Goal: Task Accomplishment & Management: Complete application form

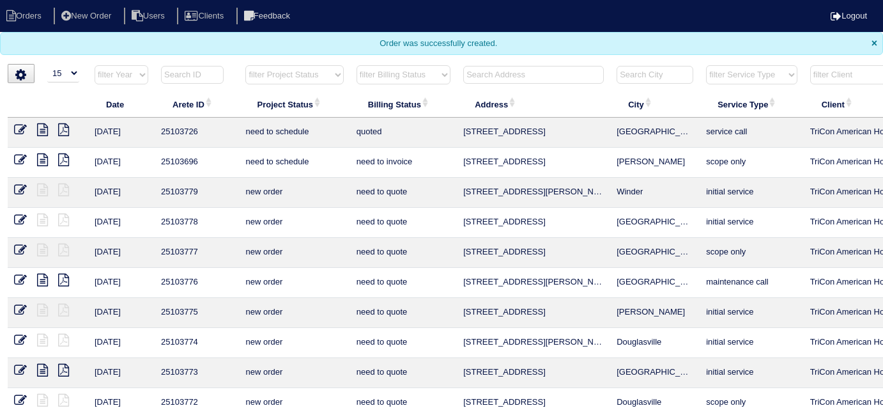
select select "15"
click at [504, 74] on input "text" at bounding box center [533, 75] width 141 height 18
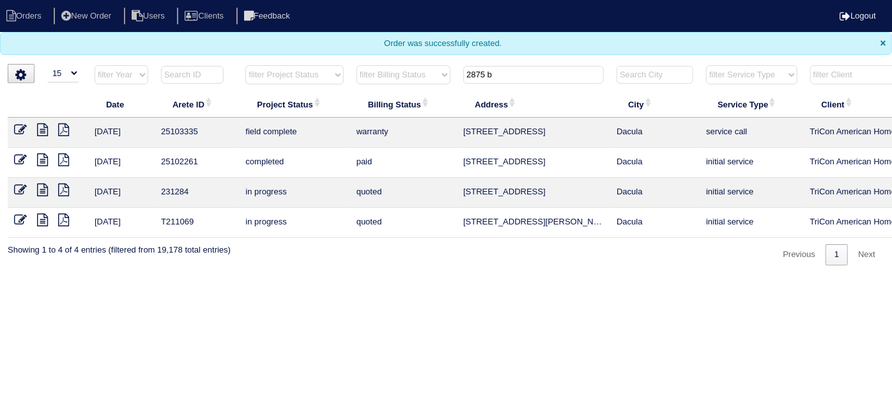
type input "2875 b"
click at [43, 128] on icon at bounding box center [42, 129] width 11 height 13
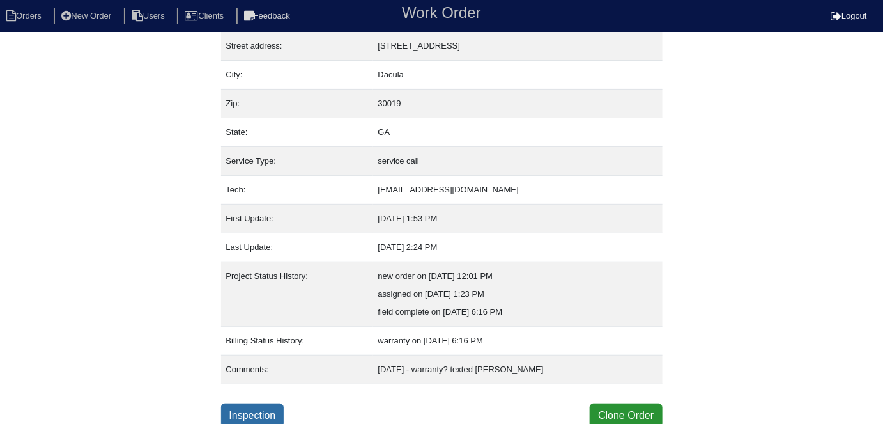
scroll to position [67, 0]
click at [268, 406] on link "Inspection" at bounding box center [252, 415] width 63 height 24
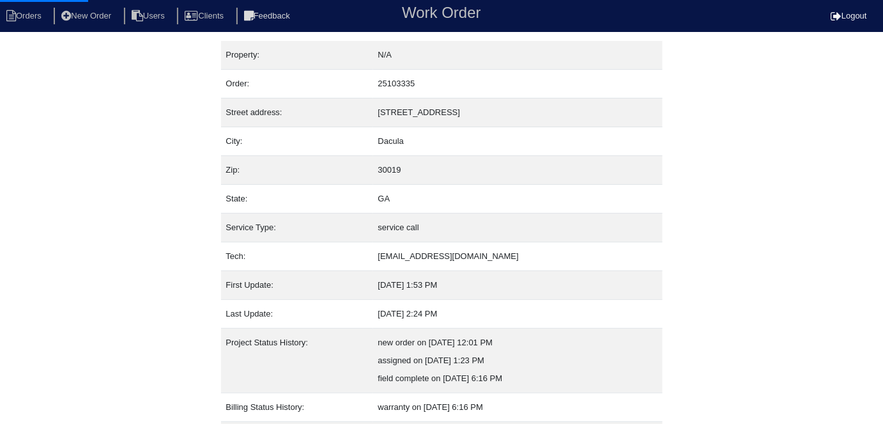
select select "0"
select select "Payne"
select select "0"
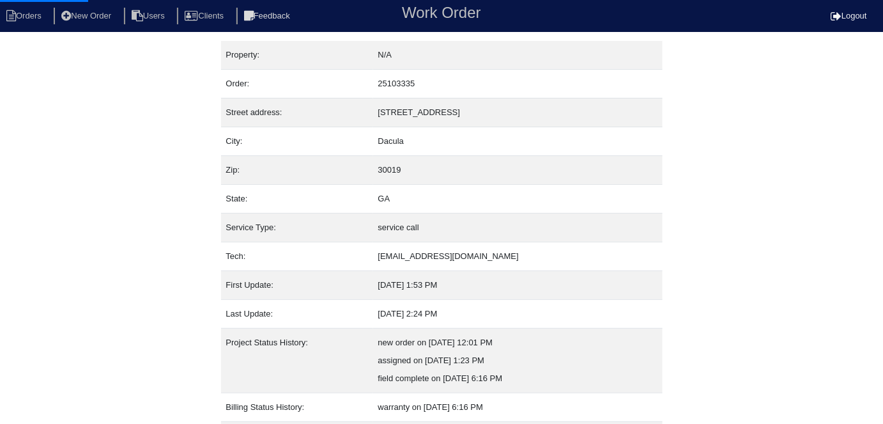
select select "2"
select select "0"
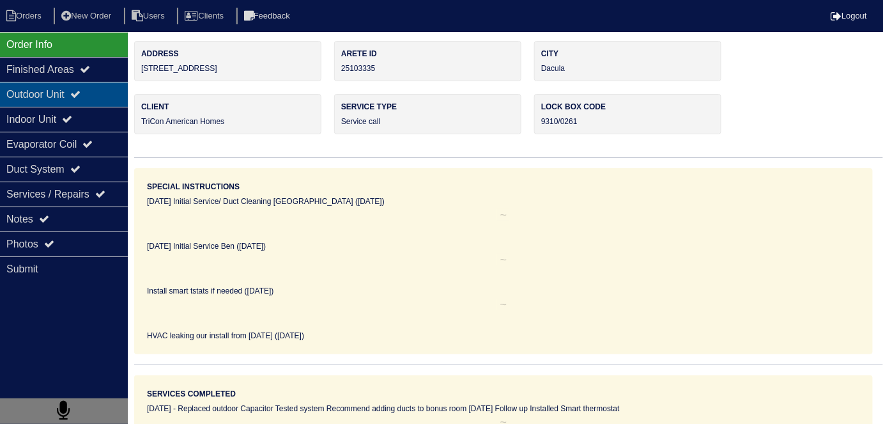
click at [70, 98] on div "Outdoor Unit" at bounding box center [64, 94] width 128 height 25
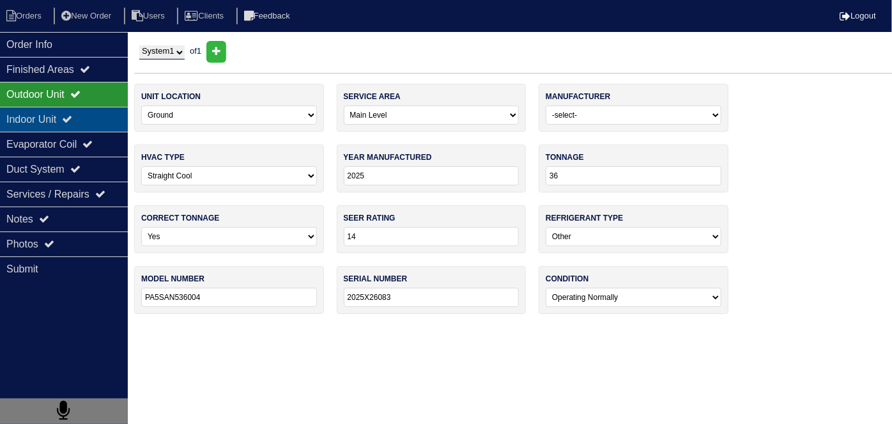
drag, startPoint x: 61, startPoint y: 118, endPoint x: 66, endPoint y: 150, distance: 32.9
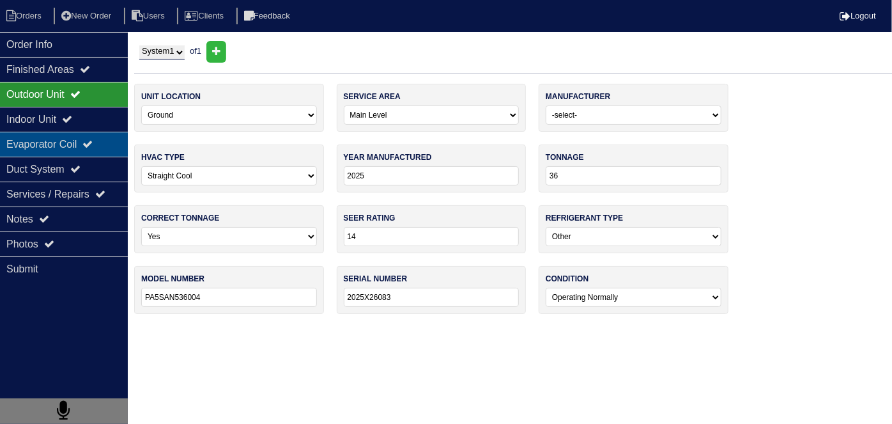
click at [61, 118] on div "Indoor Unit" at bounding box center [64, 119] width 128 height 25
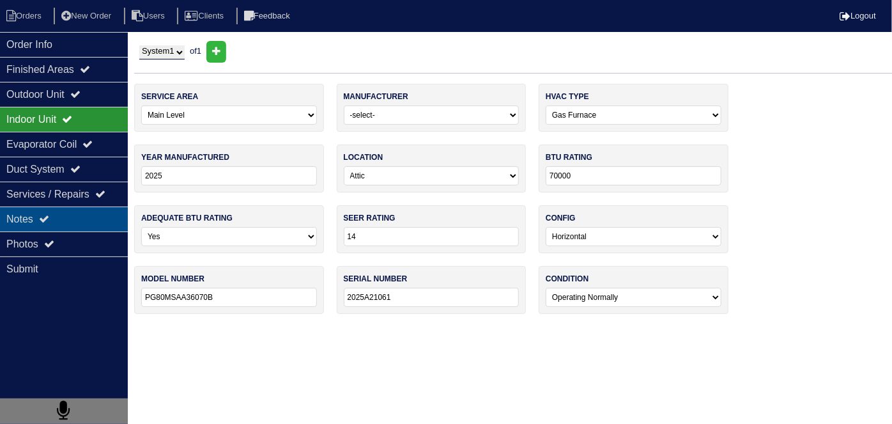
click at [70, 219] on div "Notes" at bounding box center [64, 218] width 128 height 25
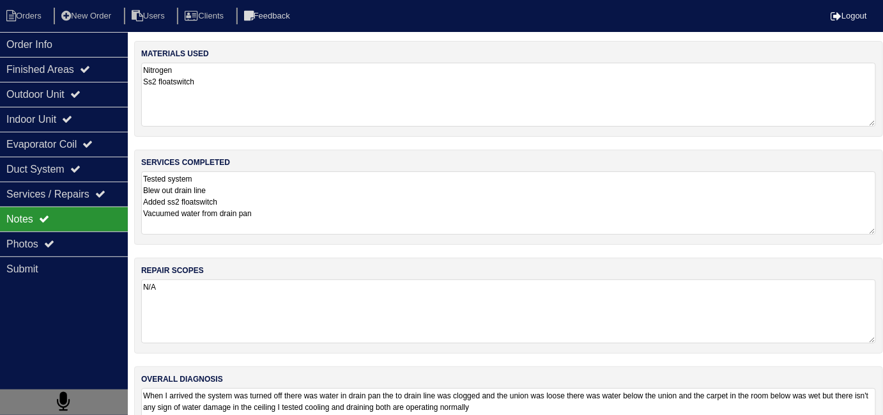
click at [405, 206] on textarea "Tested system Blew out drain line Added ss2 floatswitch Vacuumed water from dra…" at bounding box center [508, 202] width 735 height 63
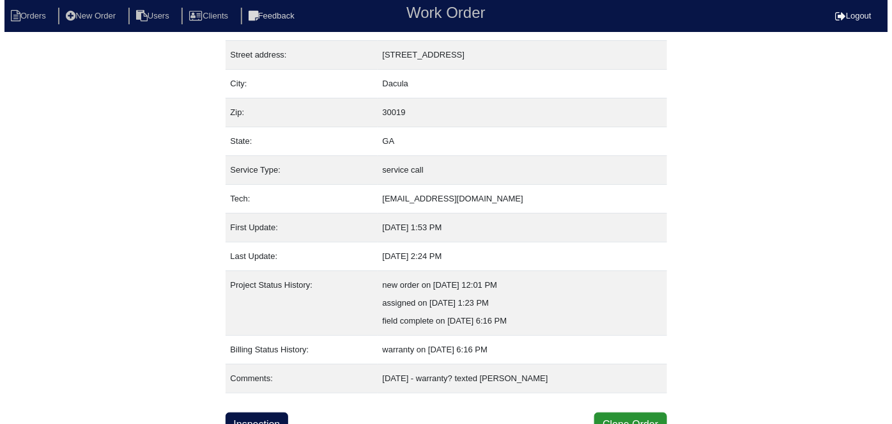
scroll to position [67, 0]
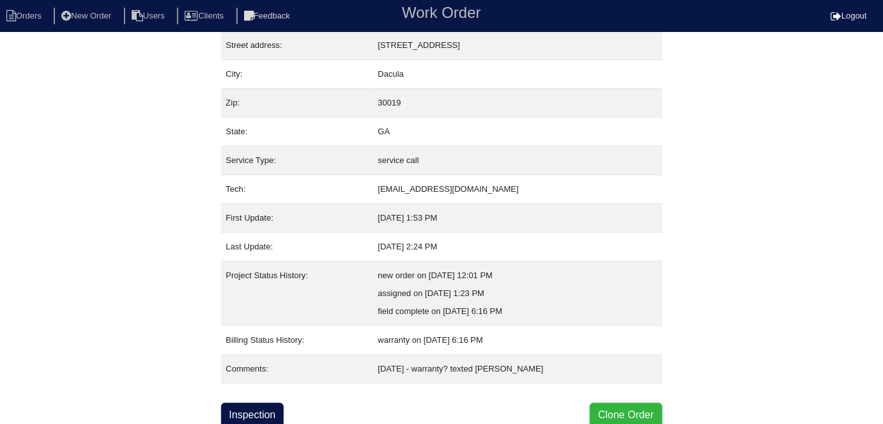
click at [642, 414] on button "Clone Order" at bounding box center [626, 415] width 72 height 24
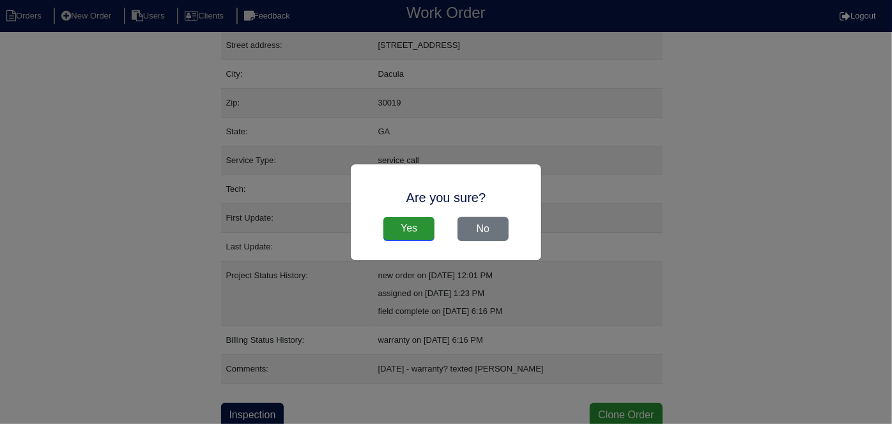
click at [422, 232] on input "Yes" at bounding box center [408, 229] width 51 height 24
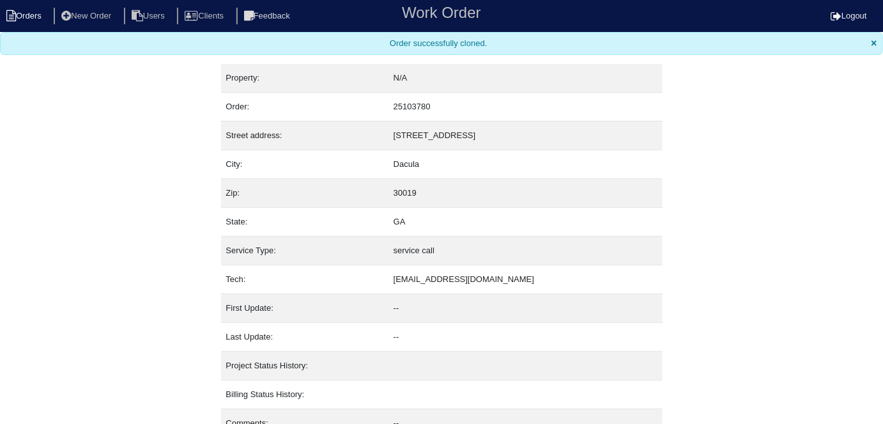
click at [24, 12] on li "Orders" at bounding box center [26, 16] width 52 height 17
select select "15"
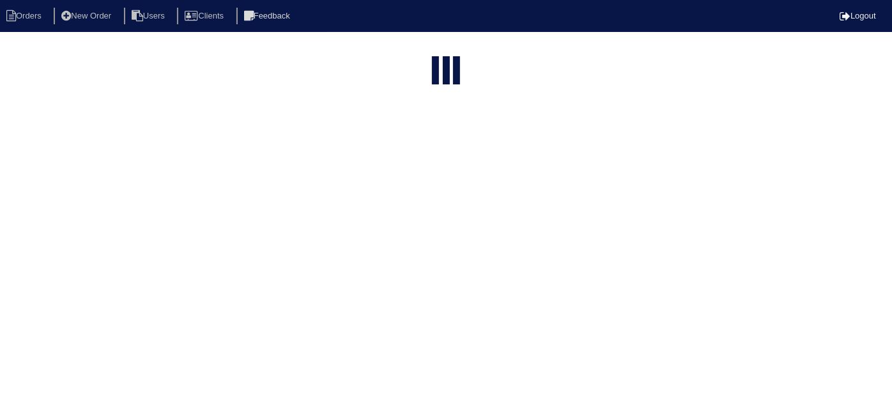
type input "2875 b"
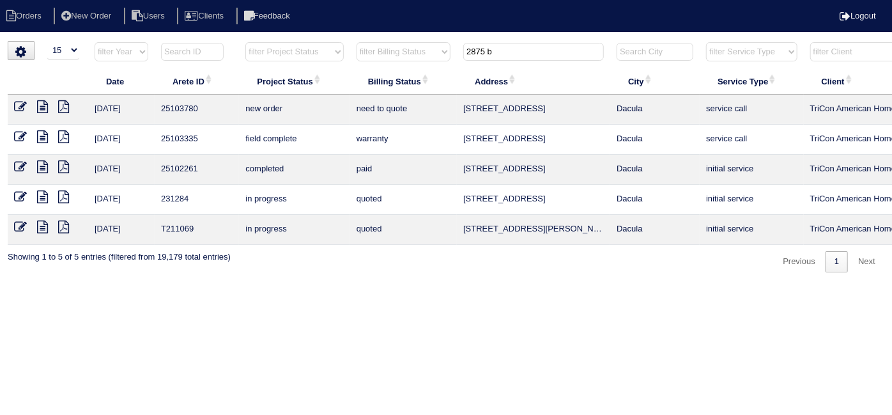
click at [21, 104] on icon at bounding box center [20, 106] width 13 height 13
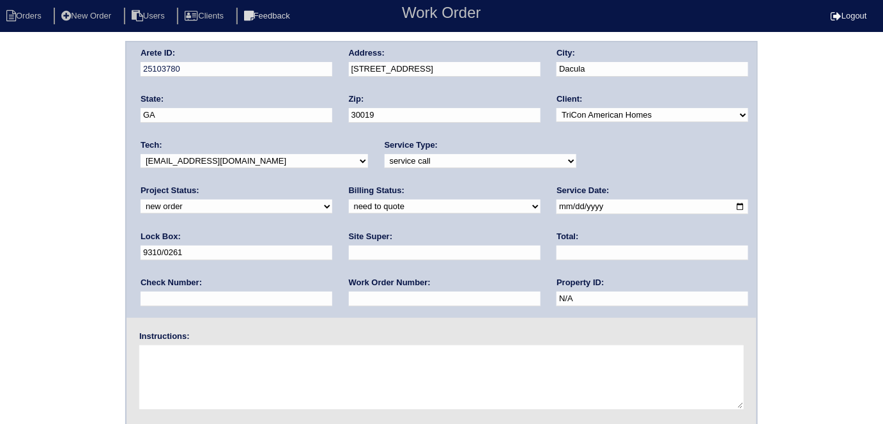
click at [349, 254] on input "text" at bounding box center [445, 252] width 192 height 15
type input "Brian Tracy"
click at [282, 373] on textarea at bounding box center [441, 377] width 605 height 64
type textarea "System not working properly"
click at [332, 231] on div "Lock Box: 9310/0261" at bounding box center [237, 249] width 192 height 36
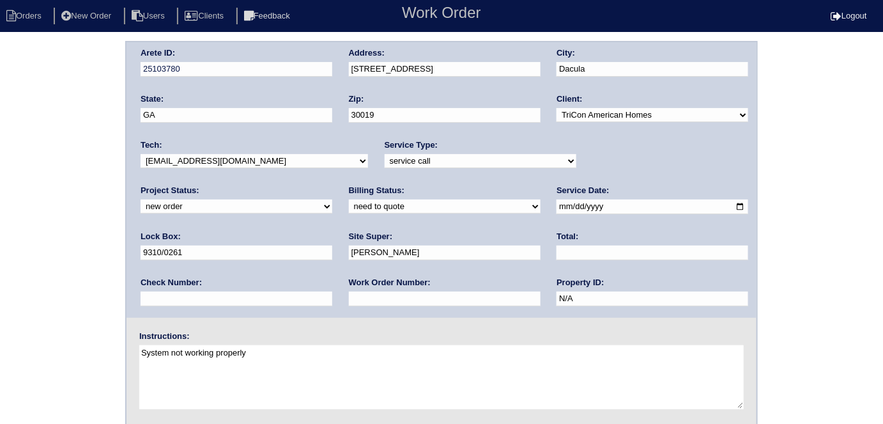
drag, startPoint x: 619, startPoint y: 207, endPoint x: 467, endPoint y: 206, distance: 152.1
click at [467, 206] on div "Arete ID: 25103780 Address: 2875 Brookton Ln SE City: Dacula State: GA Zip: 300…" at bounding box center [442, 179] width 630 height 275
click at [275, 355] on textarea "System not working properly" at bounding box center [441, 377] width 605 height 64
drag, startPoint x: 208, startPoint y: 365, endPoint x: 141, endPoint y: 360, distance: 67.3
click at [141, 360] on textarea "System not working properly 770-553-3537" at bounding box center [441, 377] width 605 height 64
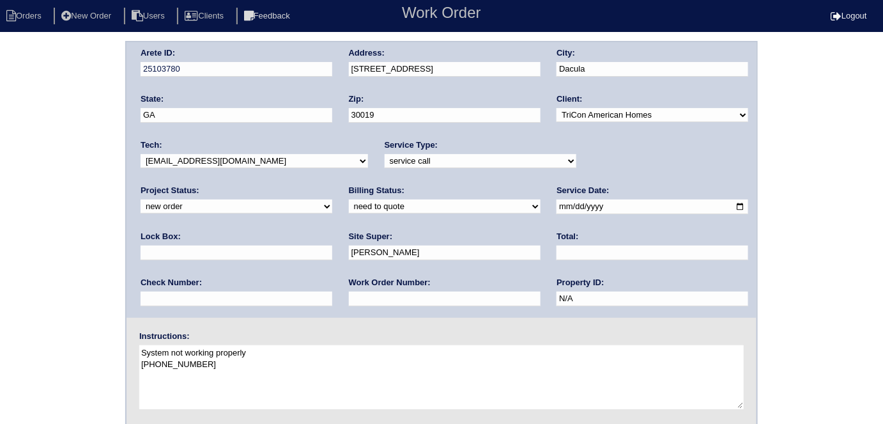
type textarea "System not working properly 770-553-3537"
click at [0, 200] on div "Arete ID: 25103780 Address: 2875 Brookton Ln SE City: Dacula State: GA Zip: 300…" at bounding box center [441, 299] width 883 height 517
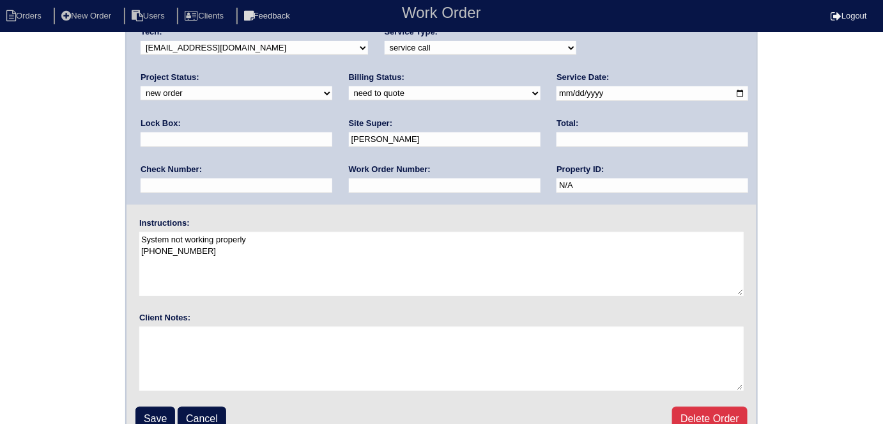
scroll to position [131, 0]
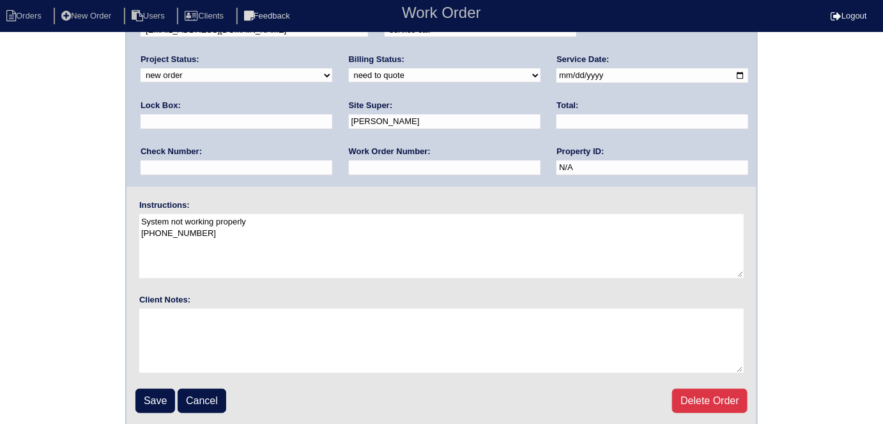
click at [139, 383] on fieldset "Arete ID: 25103780 Address: 2875 Brookton Ln SE City: Dacula State: GA Zip: 300…" at bounding box center [442, 168] width 630 height 514
click at [141, 395] on input "Save" at bounding box center [155, 401] width 40 height 24
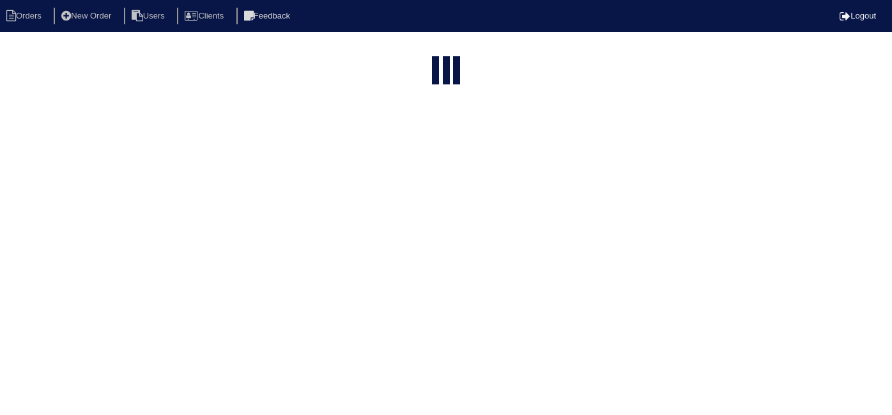
select select "15"
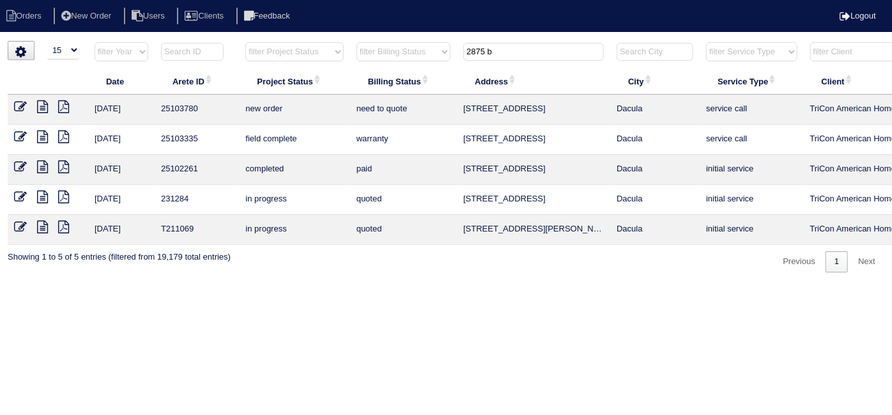
click at [40, 168] on icon at bounding box center [42, 166] width 11 height 13
drag, startPoint x: 507, startPoint y: 51, endPoint x: 186, endPoint y: 1, distance: 325.3
click at [224, 41] on body "Orders New Order Users Clients Feedback Logout Orders New Order Users Clients M…" at bounding box center [446, 156] width 892 height 231
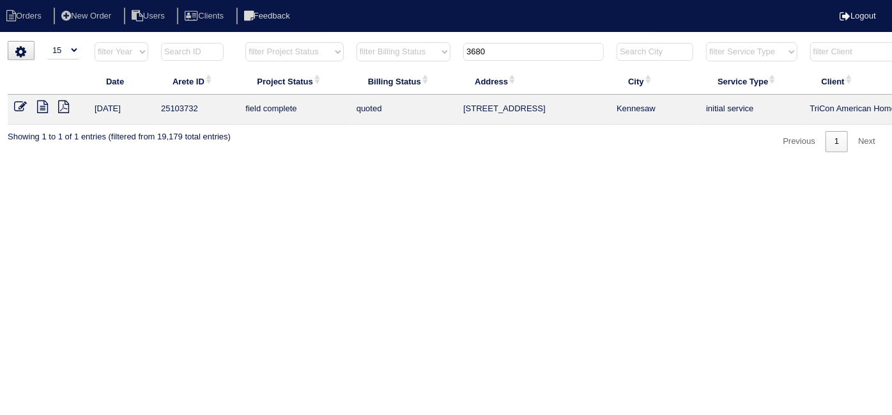
type input "3680"
click at [24, 107] on icon at bounding box center [20, 106] width 13 height 13
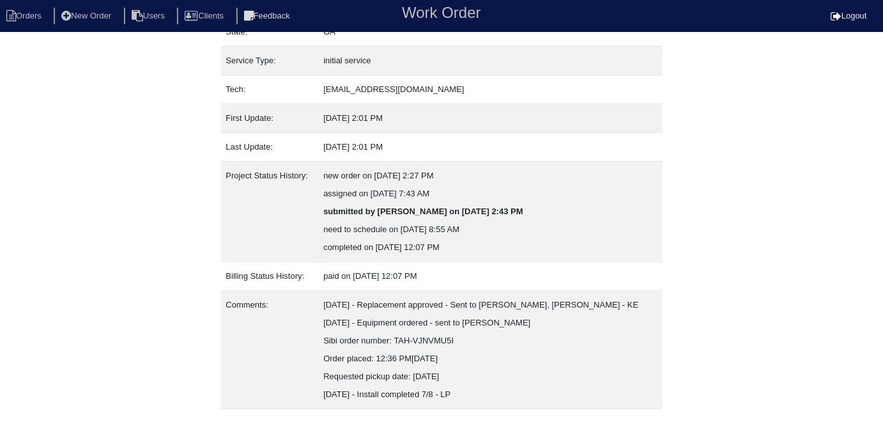
scroll to position [192, 0]
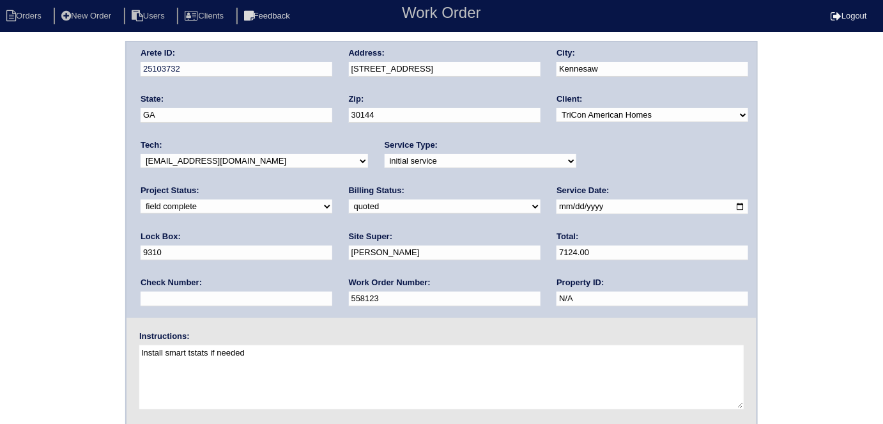
click at [349, 204] on select "need to quote quoted need to invoice invoiced paid warranty purchase order need…" at bounding box center [445, 206] width 192 height 14
drag, startPoint x: 180, startPoint y: 247, endPoint x: 196, endPoint y: 242, distance: 16.0
click at [349, 245] on input "[PERSON_NAME]" at bounding box center [445, 252] width 192 height 15
click at [90, 199] on div "Arete ID: 25103732 Address: 3680 Devon Park Ln NW City: Kennesaw State: GA Zip:…" at bounding box center [441, 299] width 883 height 517
click at [349, 216] on div "Billing Status: need to quote quoted need to invoice invoiced paid warranty pur…" at bounding box center [445, 202] width 192 height 35
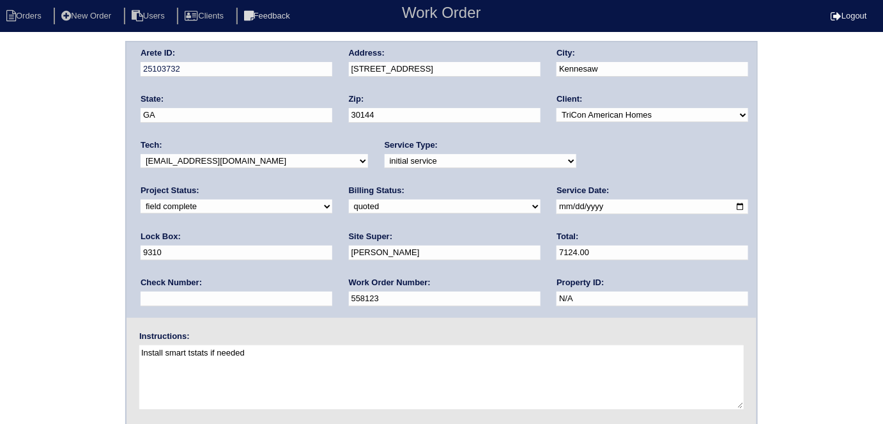
click at [349, 209] on select "need to quote quoted need to invoice invoiced paid warranty purchase order need…" at bounding box center [445, 206] width 192 height 14
select select "need to invoice"
click at [349, 199] on select "need to quote quoted need to invoice invoiced paid warranty purchase order need…" at bounding box center [445, 206] width 192 height 14
click at [332, 199] on select "new order assigned in progress field complete need to schedule admin review arc…" at bounding box center [237, 206] width 192 height 14
select select "need to schedule"
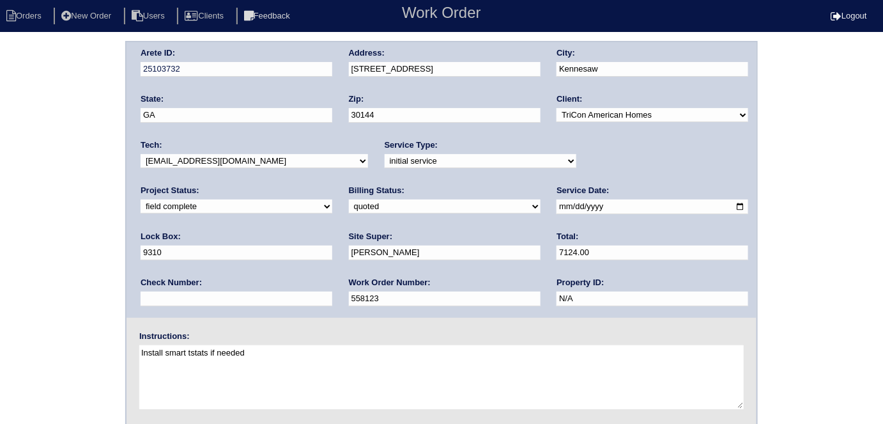
click at [332, 199] on select "new order assigned in progress field complete need to schedule admin review arc…" at bounding box center [237, 206] width 192 height 14
click at [557, 206] on input "2025-10-10" at bounding box center [653, 206] width 192 height 15
type input "2025-10-14"
click at [1, 270] on div "Arete ID: 25103732 Address: 3680 Devon Park Ln NW City: Kennesaw State: GA Zip:…" at bounding box center [441, 299] width 883 height 517
drag, startPoint x: 62, startPoint y: 149, endPoint x: 62, endPoint y: 157, distance: 8.3
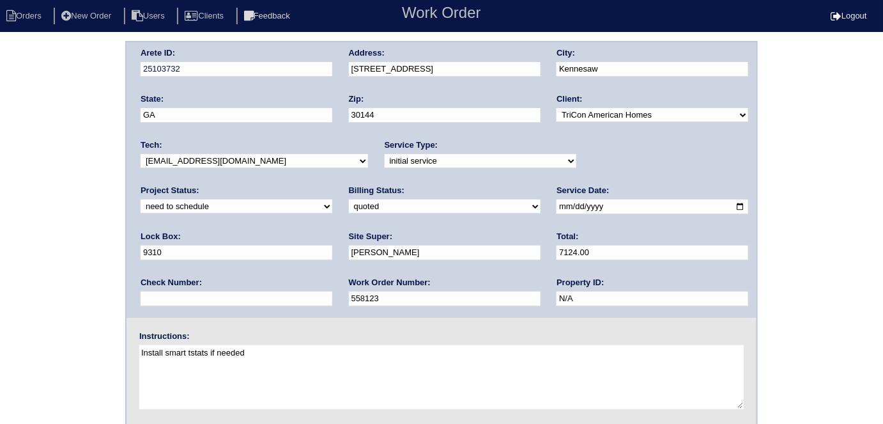
click at [62, 151] on div "Arete ID: 25103732 Address: 3680 Devon Park Ln NW City: Kennesaw State: GA Zip:…" at bounding box center [441, 299] width 883 height 517
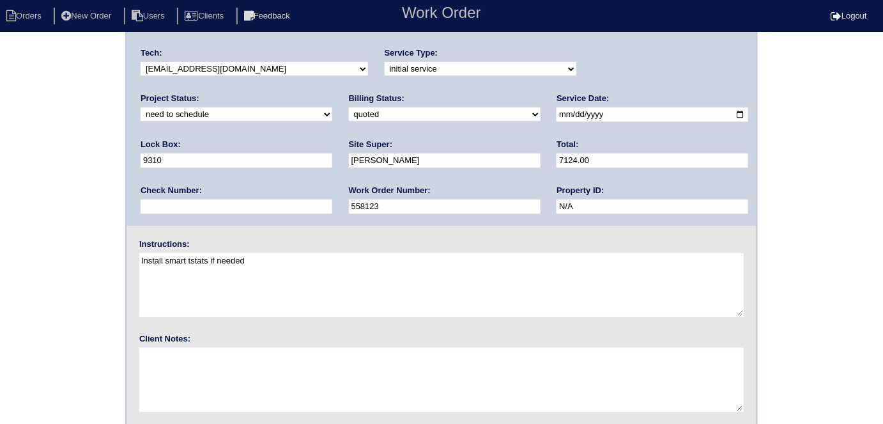
scroll to position [131, 0]
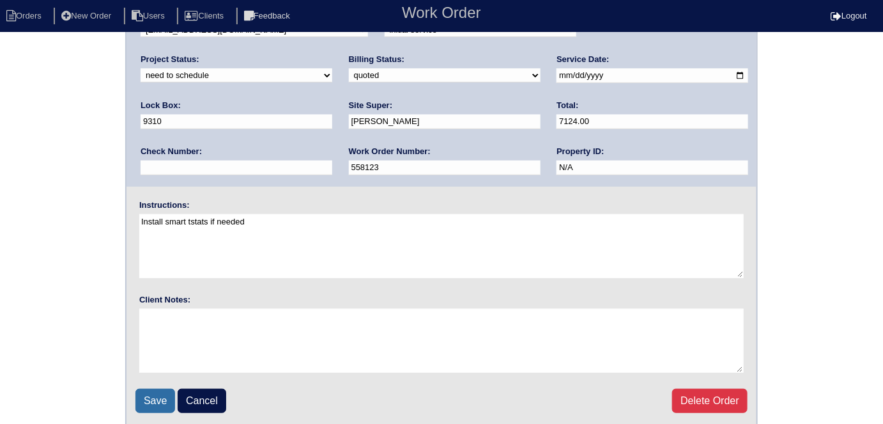
click at [152, 394] on input "Save" at bounding box center [155, 401] width 40 height 24
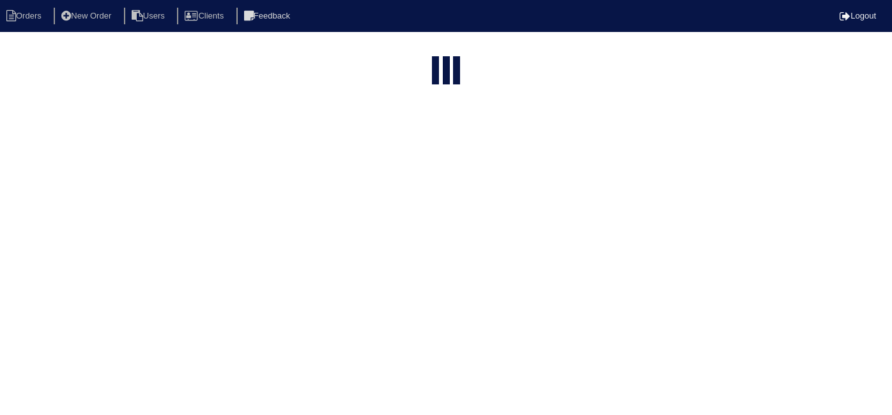
select select "15"
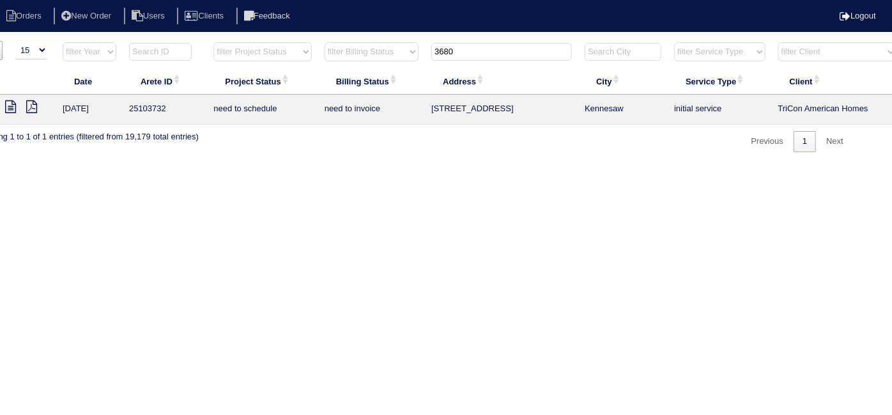
scroll to position [0, 222]
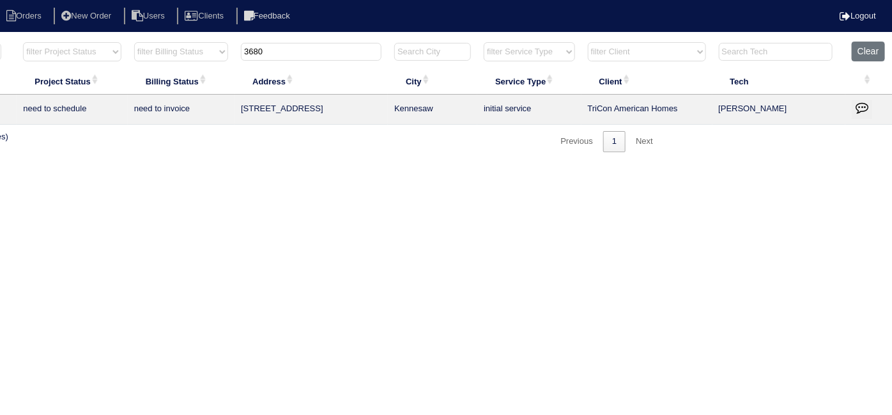
drag, startPoint x: 866, startPoint y: 102, endPoint x: 839, endPoint y: 109, distance: 27.6
click at [865, 102] on icon "button" at bounding box center [862, 107] width 13 height 13
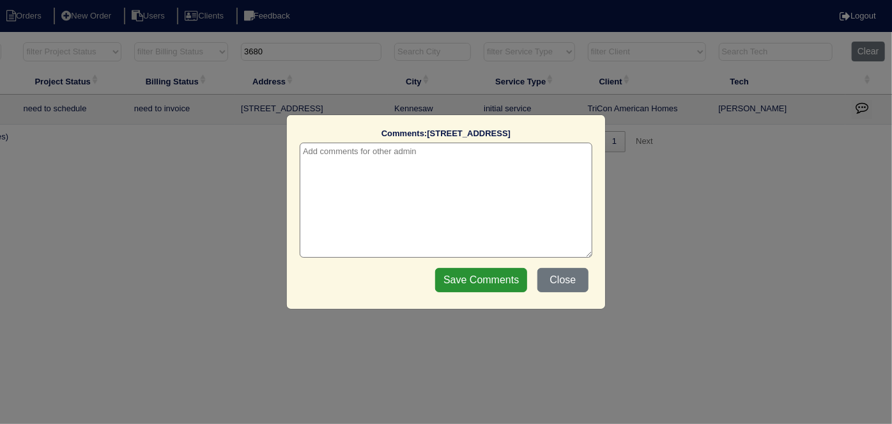
click at [343, 164] on textarea at bounding box center [446, 200] width 293 height 115
paste textarea "Furnace x 2 / Duct cleaning"
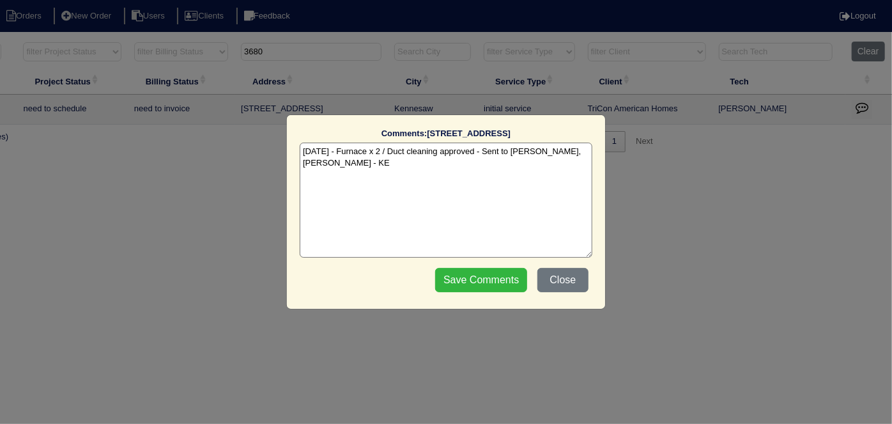
type textarea "10/13/25 - Furnace x 2 / Duct cleaning approved - Sent to Dan, Payton, Reeca - …"
click at [469, 279] on input "Save Comments" at bounding box center [481, 280] width 92 height 24
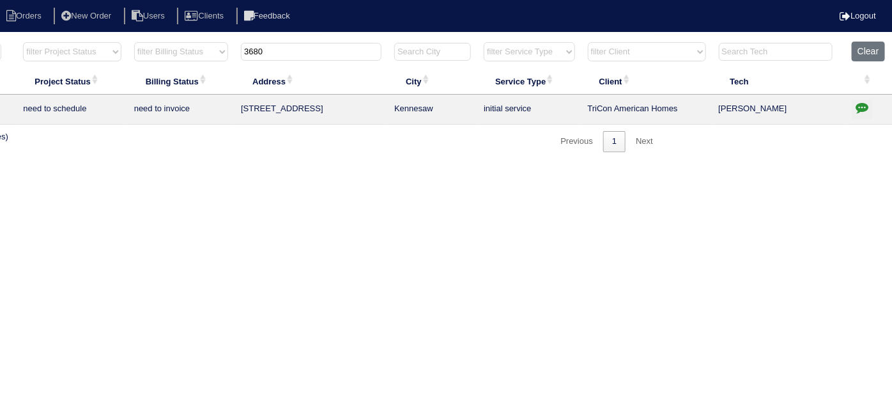
drag, startPoint x: 288, startPoint y: 45, endPoint x: 129, endPoint y: 2, distance: 164.8
click at [129, 41] on body "Orders New Order Users Clients Feedback Logout Orders New Order Users Clients M…" at bounding box center [224, 96] width 892 height 111
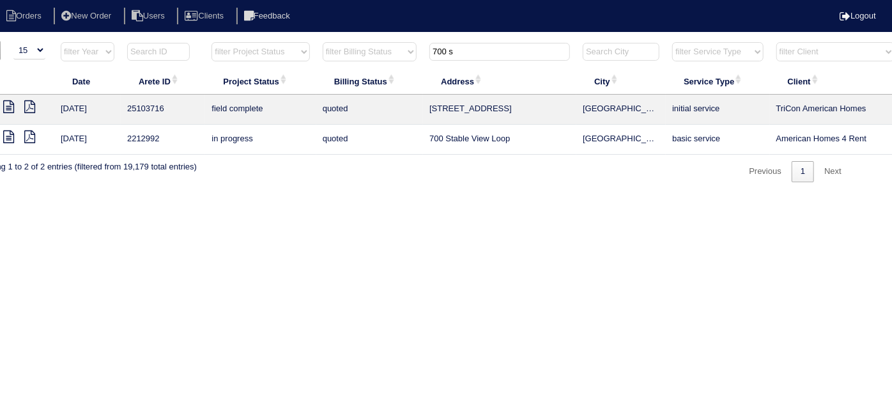
scroll to position [0, 0]
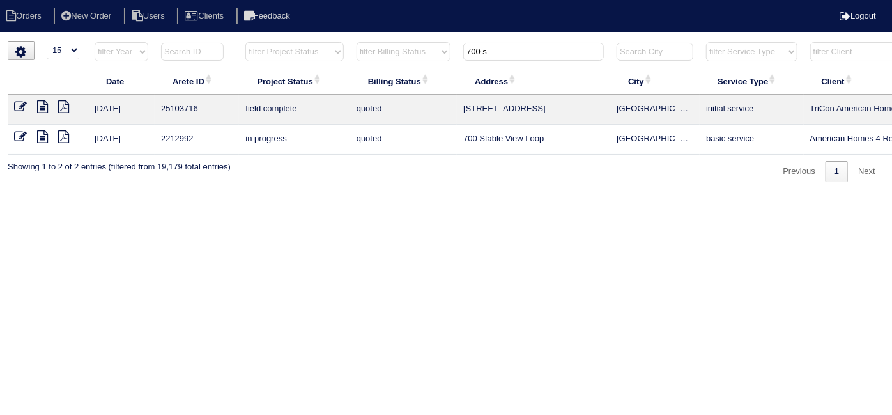
type input "700 s"
click at [22, 102] on icon at bounding box center [20, 106] width 13 height 13
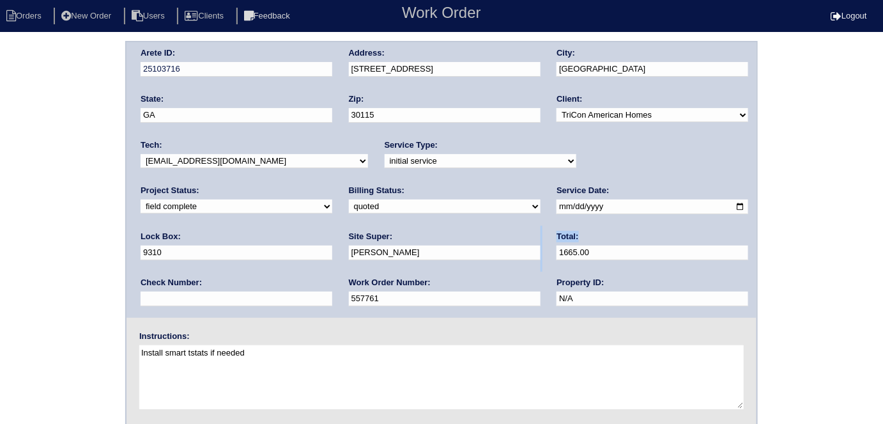
drag, startPoint x: 419, startPoint y: 259, endPoint x: 207, endPoint y: 233, distance: 213.8
click at [210, 234] on div "Arete ID: 25103716 Address: [STREET_ADDRESS] City: [GEOGRAPHIC_DATA] State: [GE…" at bounding box center [442, 179] width 630 height 275
click at [349, 201] on select "need to quote quoted need to invoice invoiced paid warranty purchase order need…" at bounding box center [445, 206] width 192 height 14
select select "need to invoice"
click at [349, 199] on select "need to quote quoted need to invoice invoiced paid warranty purchase order need…" at bounding box center [445, 206] width 192 height 14
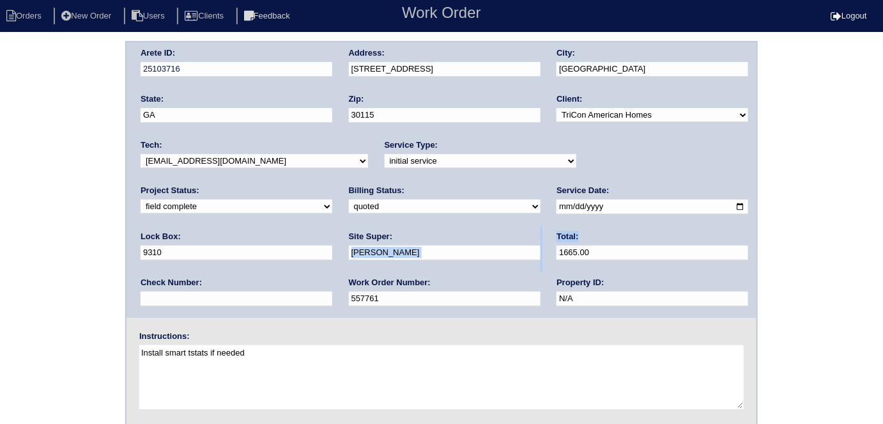
click at [557, 245] on input "1665.00" at bounding box center [653, 252] width 192 height 15
drag, startPoint x: 426, startPoint y: 251, endPoint x: 313, endPoint y: 249, distance: 112.5
click at [313, 249] on div "Arete ID: 25103716 Address: [STREET_ADDRESS] City: [GEOGRAPHIC_DATA] State: [GE…" at bounding box center [442, 179] width 630 height 275
type input "635.00"
click at [0, 187] on div "Arete ID: 25103716 Address: 700 St James Pl City: Canton State: GA Zip: 30115 C…" at bounding box center [441, 299] width 883 height 517
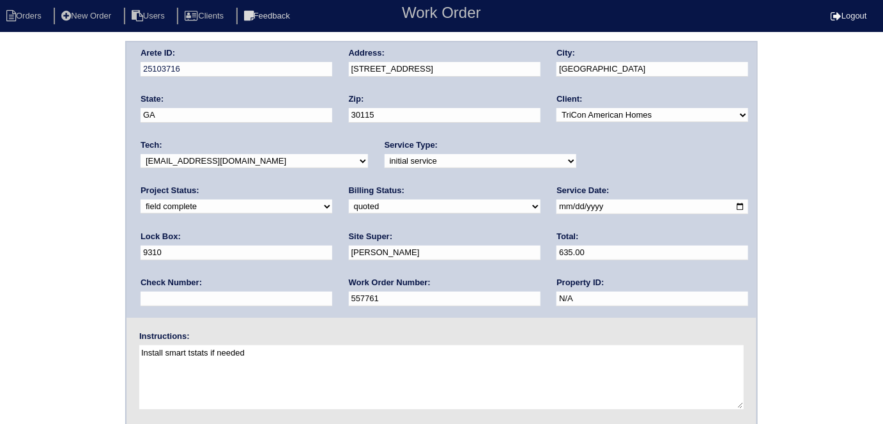
click at [84, 242] on div "Arete ID: 25103716 Address: 700 St James Pl City: Canton State: GA Zip: 30115 C…" at bounding box center [441, 299] width 883 height 517
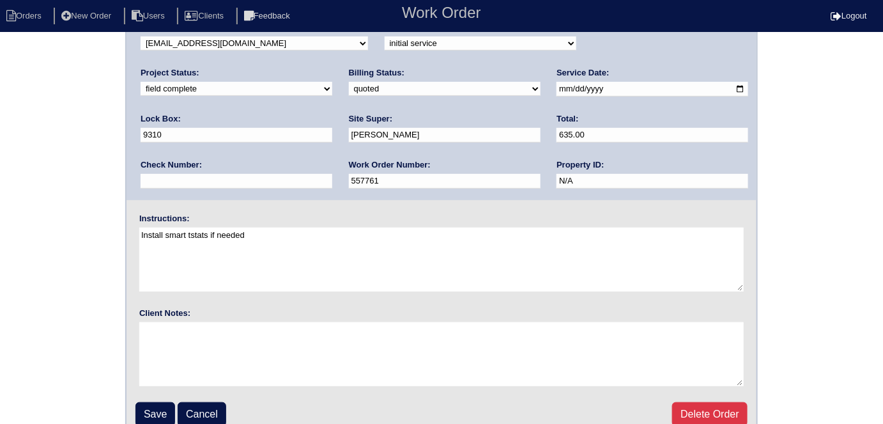
scroll to position [131, 0]
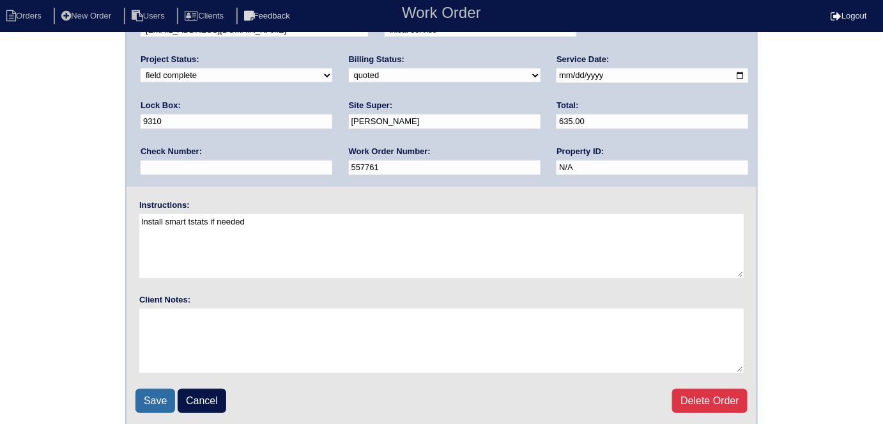
click at [146, 394] on input "Save" at bounding box center [155, 401] width 40 height 24
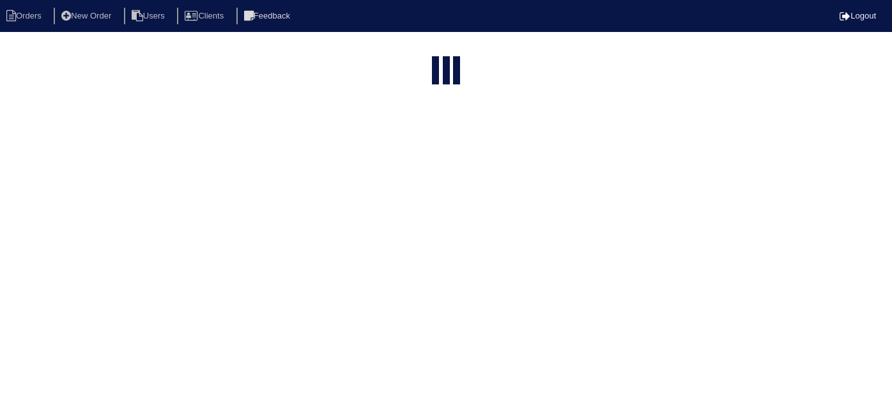
select select "15"
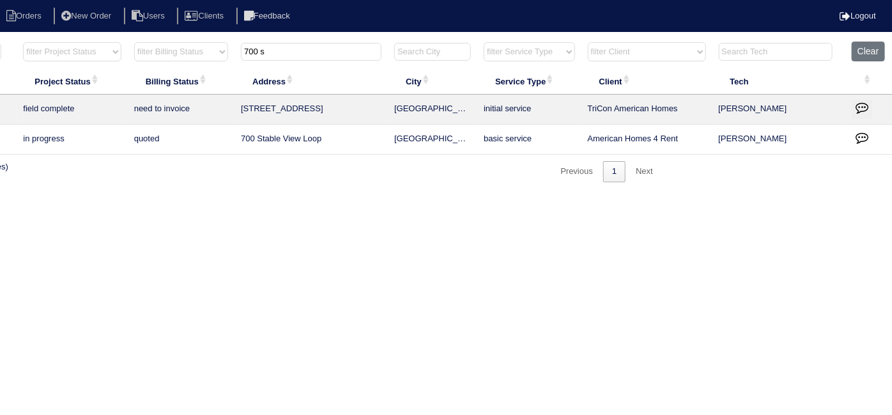
drag, startPoint x: 860, startPoint y: 111, endPoint x: 847, endPoint y: 107, distance: 13.2
click at [859, 111] on icon "button" at bounding box center [862, 107] width 13 height 13
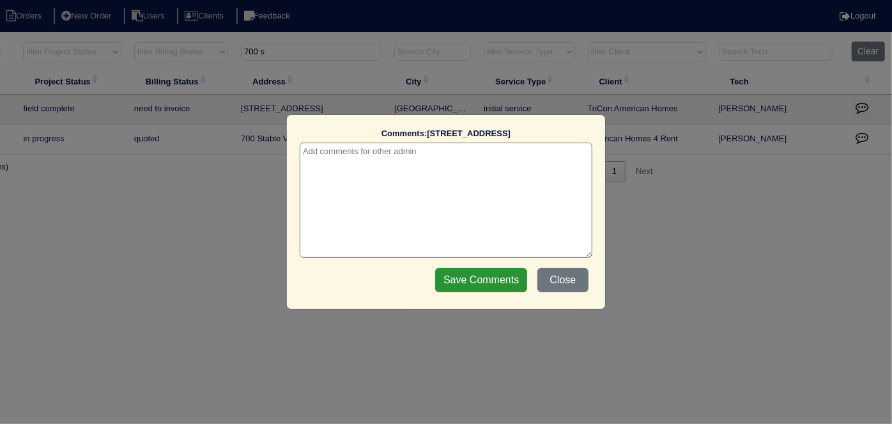
click at [410, 158] on textarea at bounding box center [446, 200] width 293 height 115
type textarea "10/13/25 - Removed duct cleaning from quote per site super - KE"
click at [456, 275] on input "Save Comments" at bounding box center [481, 280] width 92 height 24
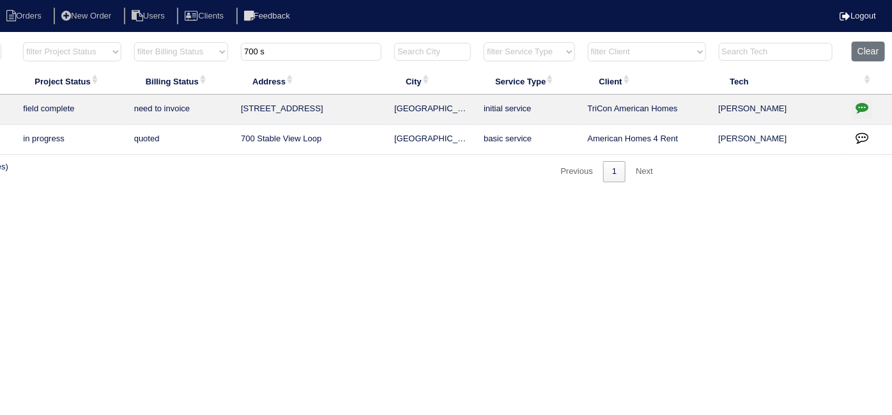
click at [445, 195] on html "Orders New Order Users Clients Feedback Logout Orders New Order Users Clients M…" at bounding box center [224, 97] width 892 height 195
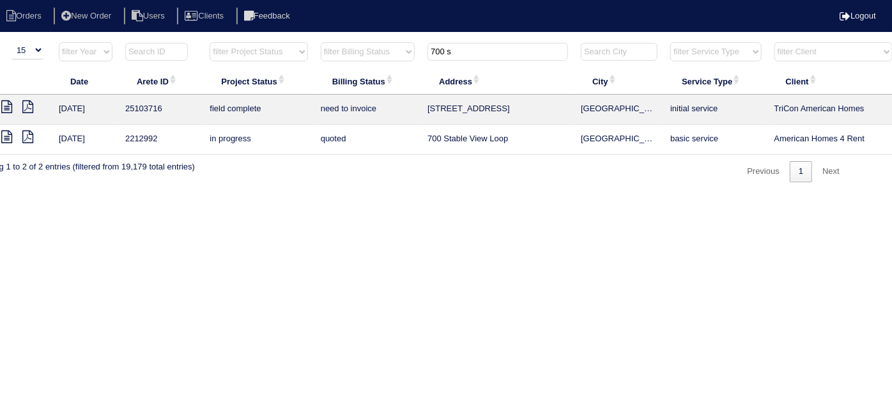
drag, startPoint x: 479, startPoint y: 55, endPoint x: 223, endPoint y: 63, distance: 255.7
click at [230, 63] on tr "filter Year -- Any Year -- 2025 2024 2023 2022 2021 2020 2019 filter Project St…" at bounding box center [525, 55] width 1107 height 26
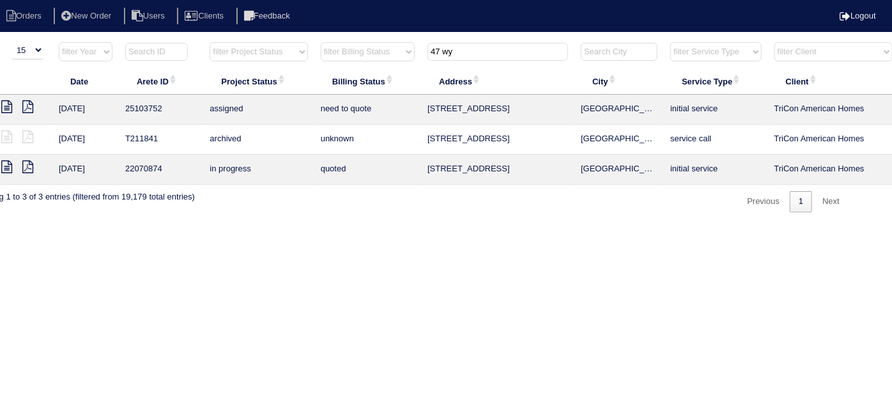
scroll to position [0, 0]
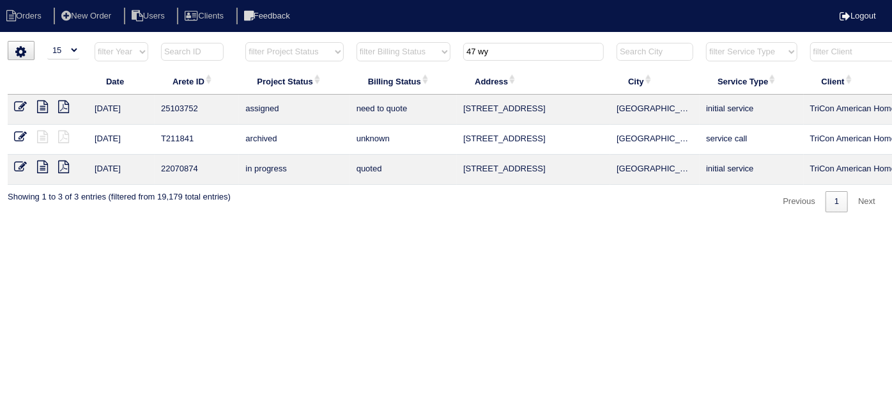
type input "47 wy"
click at [19, 111] on icon at bounding box center [20, 106] width 13 height 13
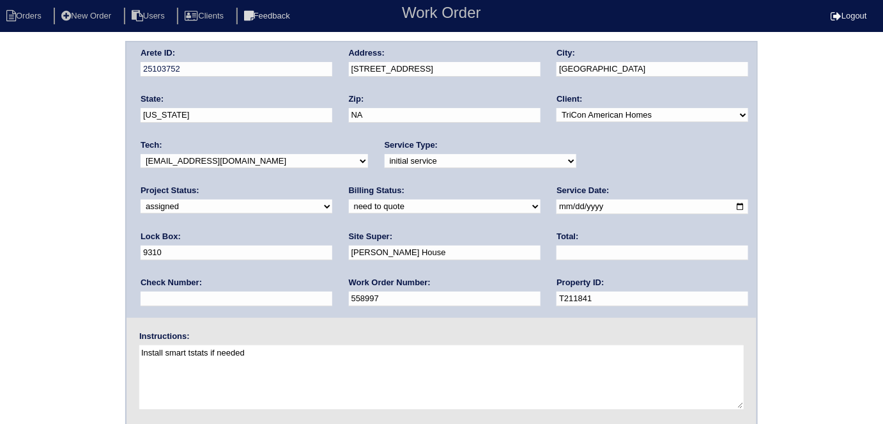
drag, startPoint x: 189, startPoint y: 302, endPoint x: 0, endPoint y: 275, distance: 191.0
click at [0, 275] on div "Arete ID: 25103752 Address: 47 Wyndham Court City: Cartersville State: Georgia …" at bounding box center [441, 299] width 883 height 517
type input "559009"
click at [18, 230] on div "Arete ID: 25103752 Address: 47 Wyndham Court City: Cartersville State: Georgia …" at bounding box center [441, 299] width 883 height 517
drag, startPoint x: 211, startPoint y: 254, endPoint x: 98, endPoint y: 251, distance: 112.5
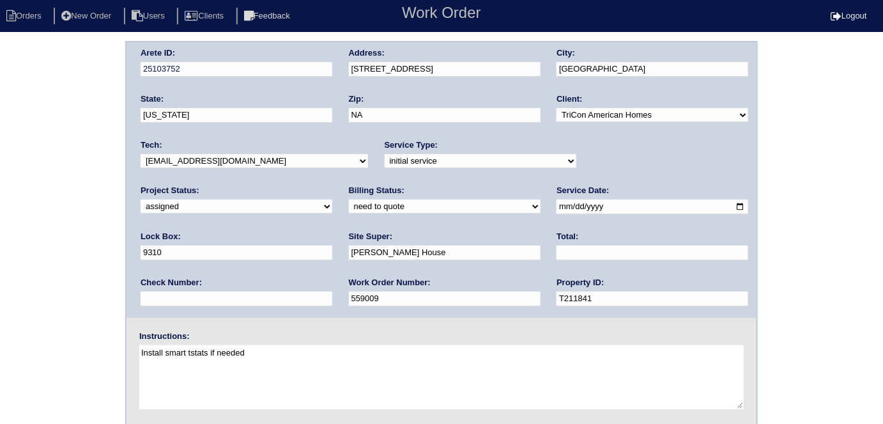
click at [102, 252] on div "Arete ID: 25103752 Address: 47 Wyndham Court City: Cartersville State: Georgia …" at bounding box center [441, 299] width 883 height 517
type input "James Wright"
drag, startPoint x: 0, startPoint y: 254, endPoint x: 96, endPoint y: 135, distance: 153.2
click at [0, 252] on div "Arete ID: 25103752 Address: 47 Wyndham Court City: Cartersville State: Georgia …" at bounding box center [441, 299] width 883 height 517
click at [56, 167] on div "Arete ID: 25103752 Address: 47 Wyndham Court City: Cartersville State: Georgia …" at bounding box center [441, 299] width 883 height 517
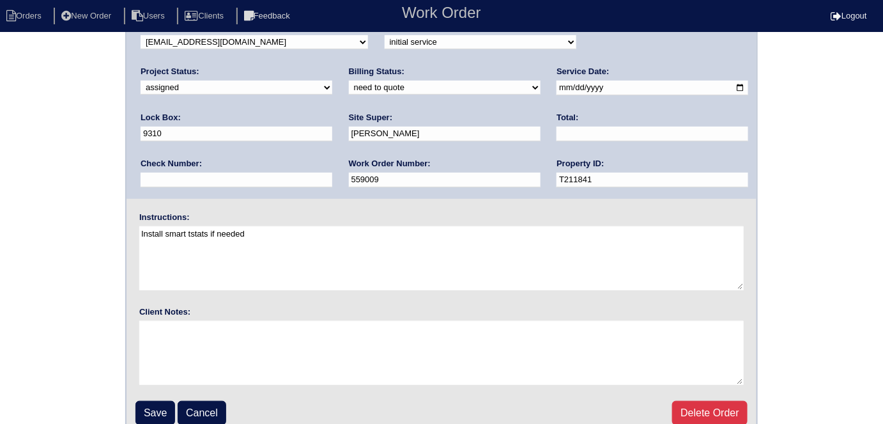
scroll to position [131, 0]
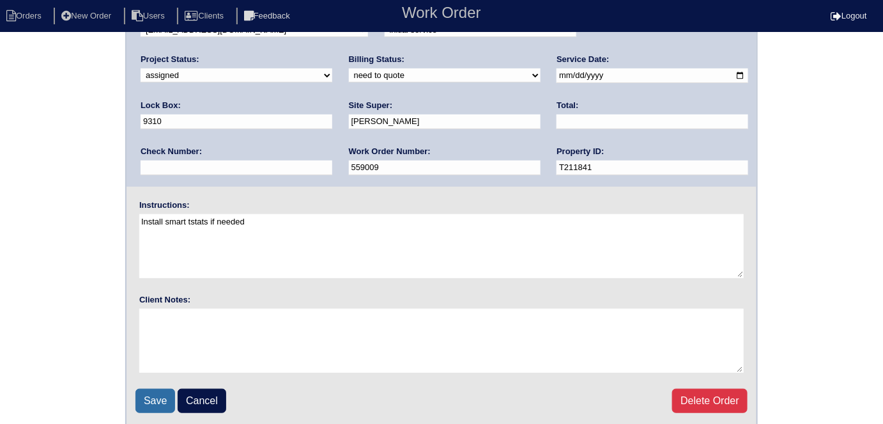
click at [135, 390] on input "Save" at bounding box center [155, 401] width 40 height 24
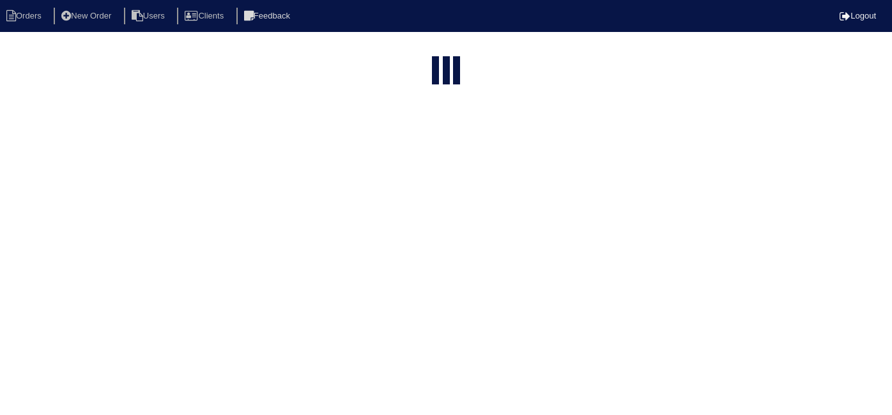
select select "15"
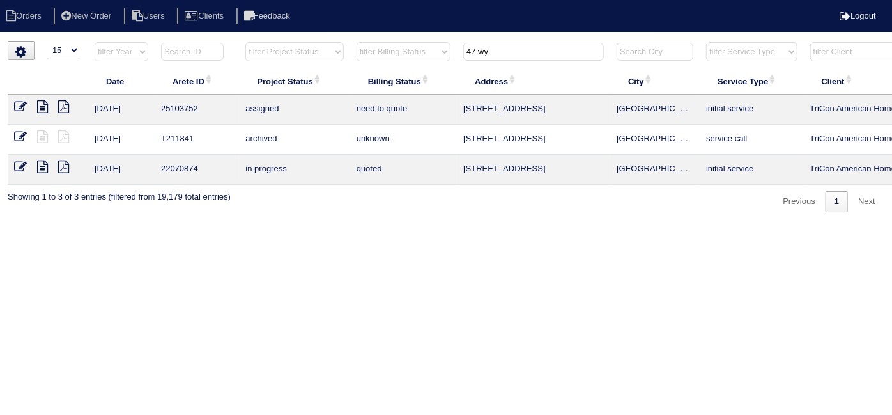
scroll to position [0, 222]
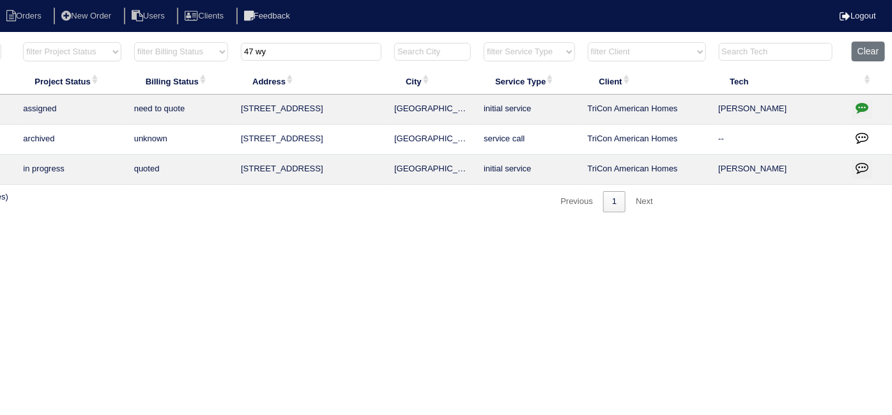
click at [869, 106] on button "button" at bounding box center [862, 109] width 20 height 19
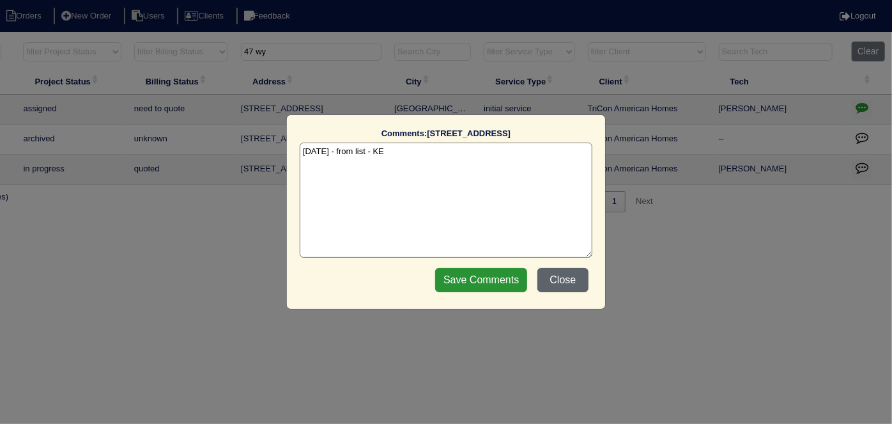
click at [562, 288] on button "Close" at bounding box center [562, 280] width 51 height 24
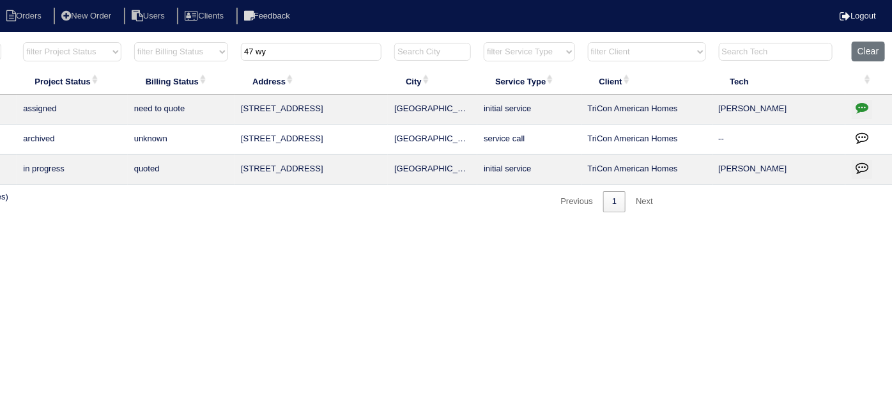
drag, startPoint x: 226, startPoint y: 61, endPoint x: 171, endPoint y: 61, distance: 55.0
click at [171, 61] on tr "filter Year -- Any Year -- 2025 2024 2023 2022 2021 2020 2019 filter Project St…" at bounding box center [338, 55] width 1107 height 26
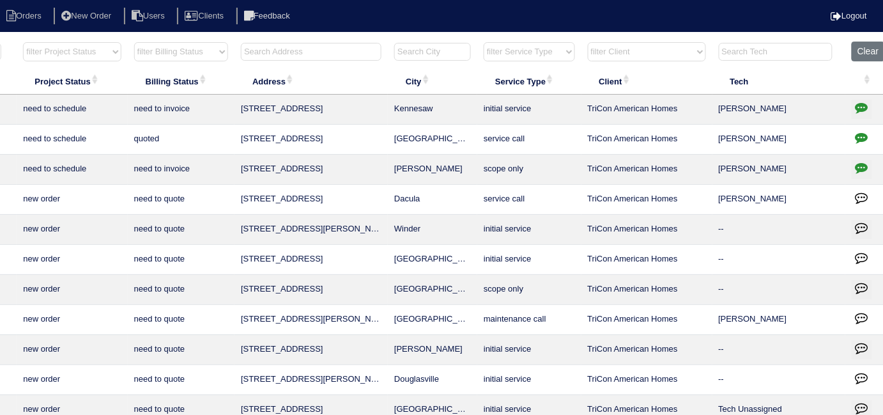
click at [358, 50] on input "text" at bounding box center [311, 52] width 141 height 18
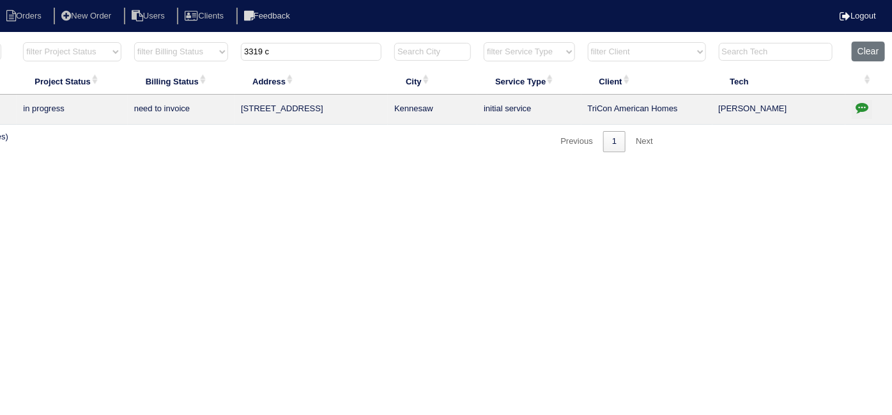
scroll to position [0, 0]
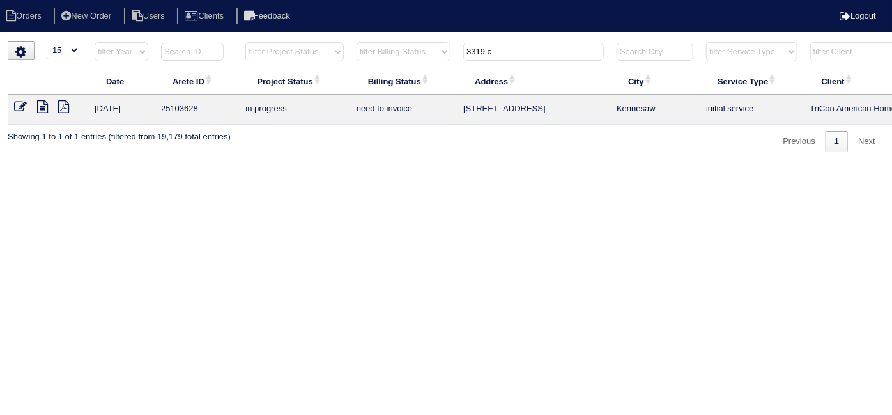
type input "3319 c"
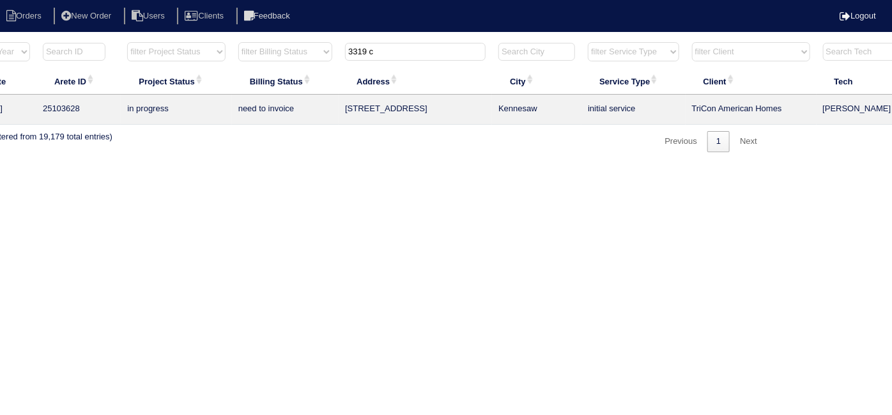
scroll to position [0, 222]
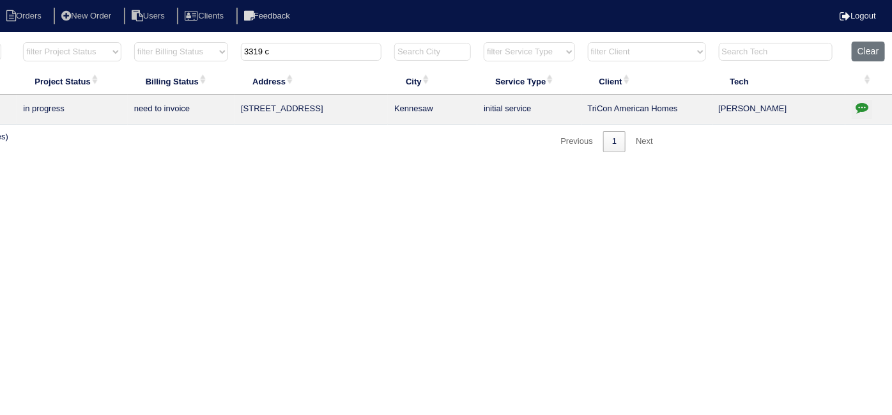
click at [862, 111] on icon "button" at bounding box center [862, 107] width 13 height 13
type textarea "[DATE] - Install Filter return grille approved - Sent to [PERSON_NAME], [PERSON…"
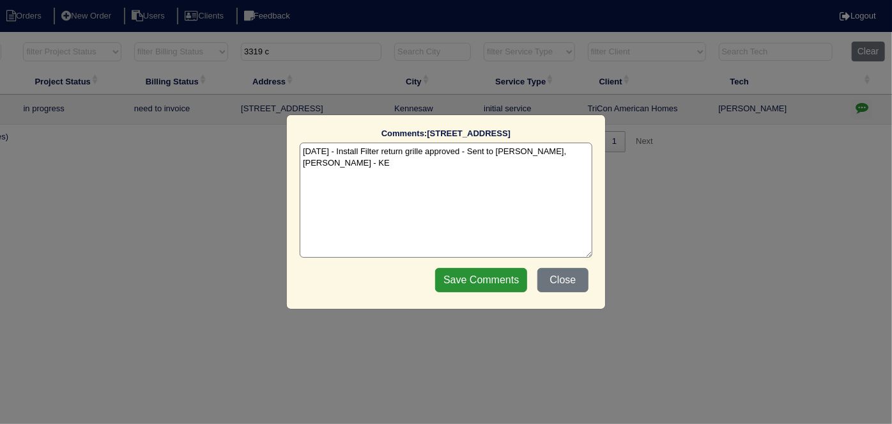
click at [582, 153] on textarea "[DATE] - Install Filter return grille approved - Sent to [PERSON_NAME], [PERSON…" at bounding box center [446, 200] width 293 height 115
click at [569, 283] on button "Close" at bounding box center [562, 280] width 51 height 24
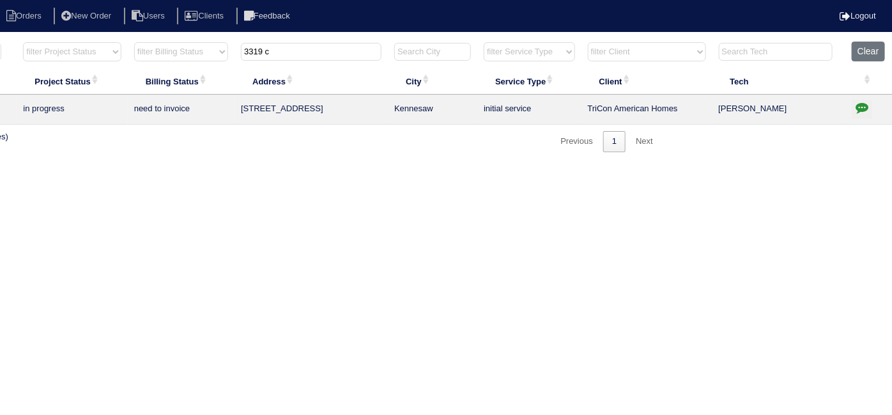
scroll to position [0, 0]
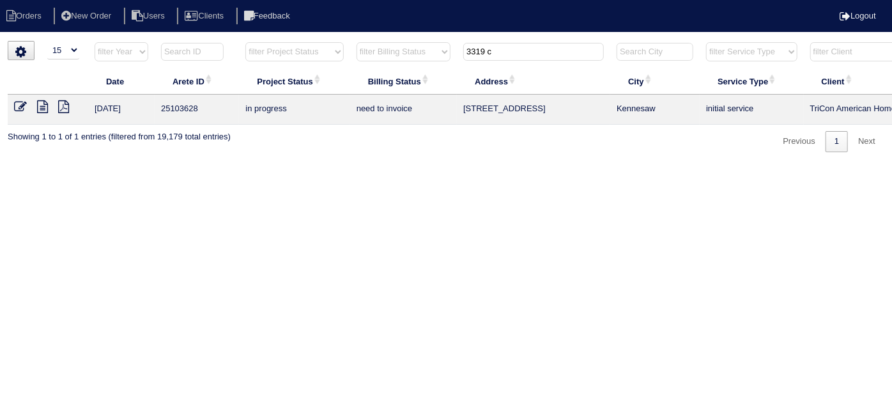
click at [41, 107] on icon at bounding box center [42, 106] width 11 height 13
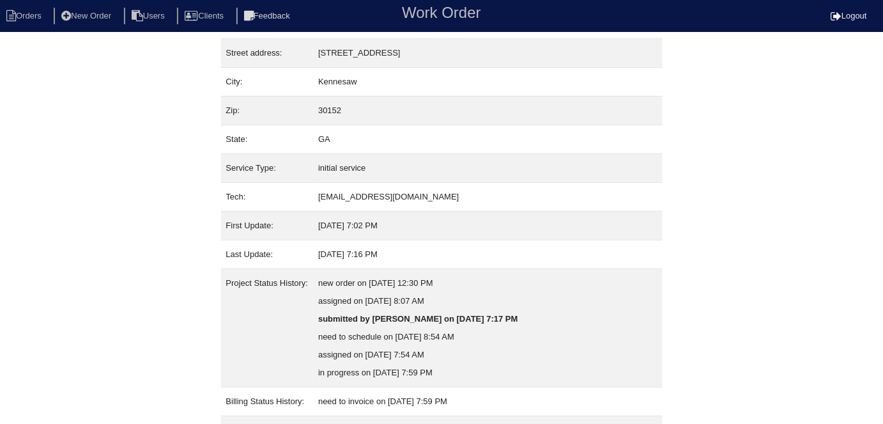
scroll to position [121, 0]
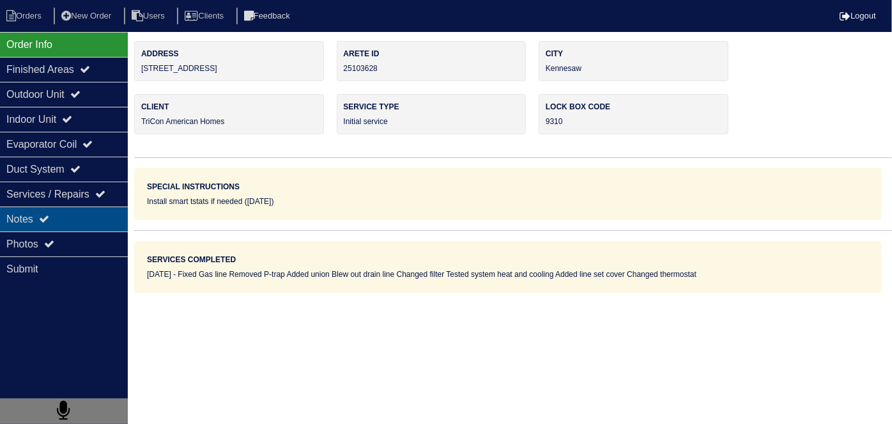
click at [38, 226] on div "Notes" at bounding box center [64, 218] width 128 height 25
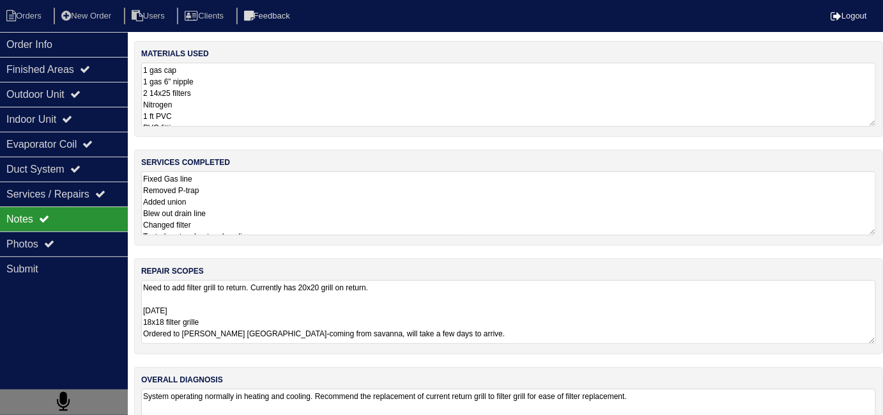
click at [308, 222] on textarea "Fixed Gas line Removed P-trap Added union Blew out drain line Changed filter Te…" at bounding box center [508, 203] width 735 height 64
click at [442, 334] on textarea "Need to add filter grill to return. Currently has 20x20 grill on return. [DATE]…" at bounding box center [508, 311] width 735 height 63
click at [583, 337] on textarea "Need to add filter grill to return. Currently has 20x20 grill on return. [DATE]…" at bounding box center [508, 311] width 735 height 63
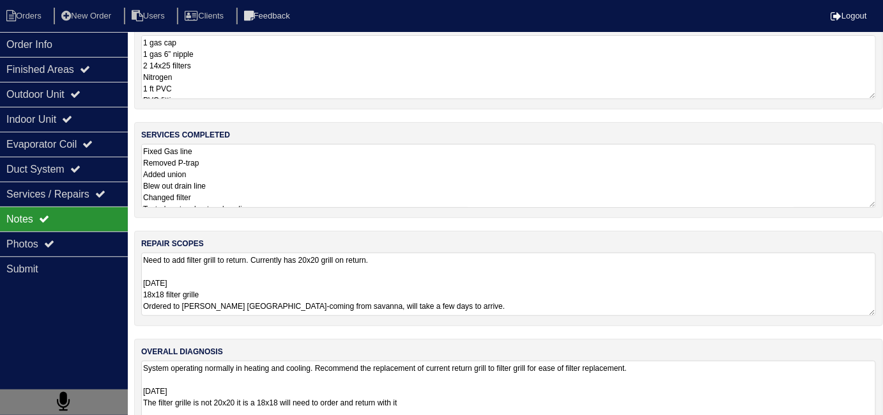
scroll to position [56, 0]
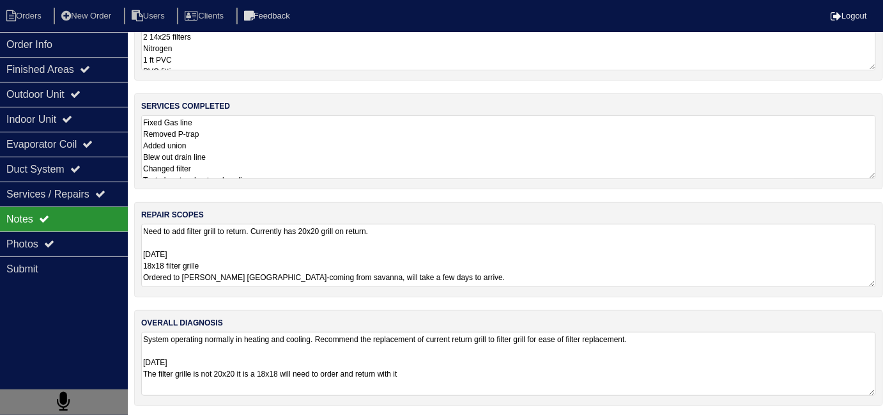
click at [606, 371] on textarea "System operating normally in heating and cooling. Recommend the replacement of …" at bounding box center [508, 364] width 735 height 64
click at [45, 21] on li "Orders" at bounding box center [26, 16] width 52 height 17
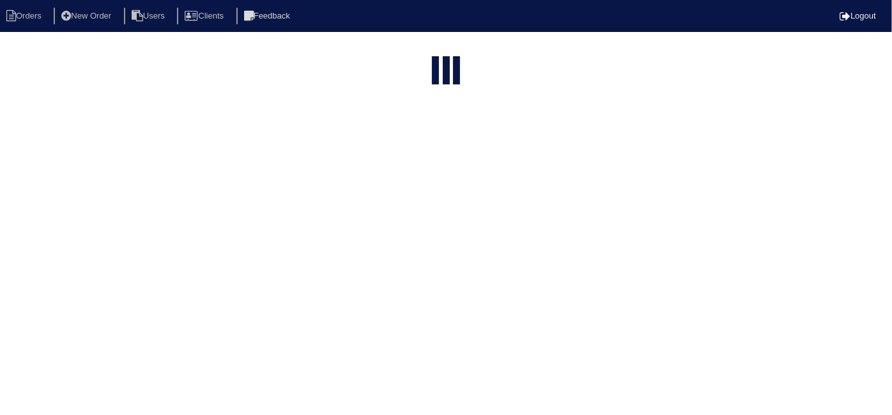
select select "15"
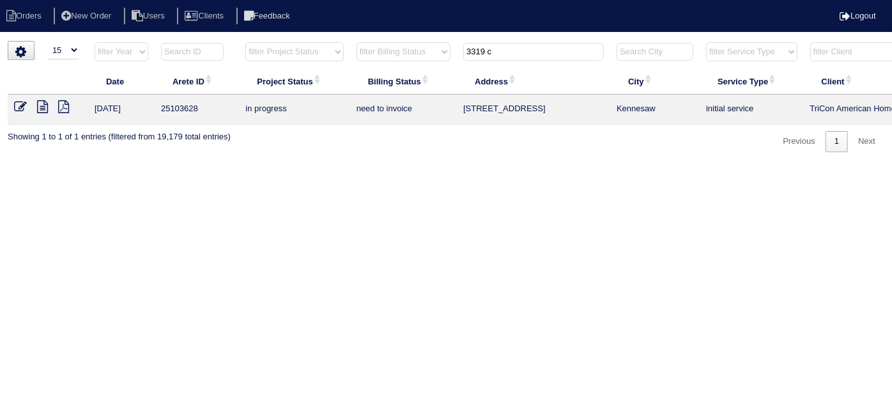
drag, startPoint x: 497, startPoint y: 54, endPoint x: 233, endPoint y: 0, distance: 269.5
click at [250, 41] on body "Orders New Order Users Clients Feedback Logout Orders New Order Users Clients M…" at bounding box center [446, 96] width 892 height 111
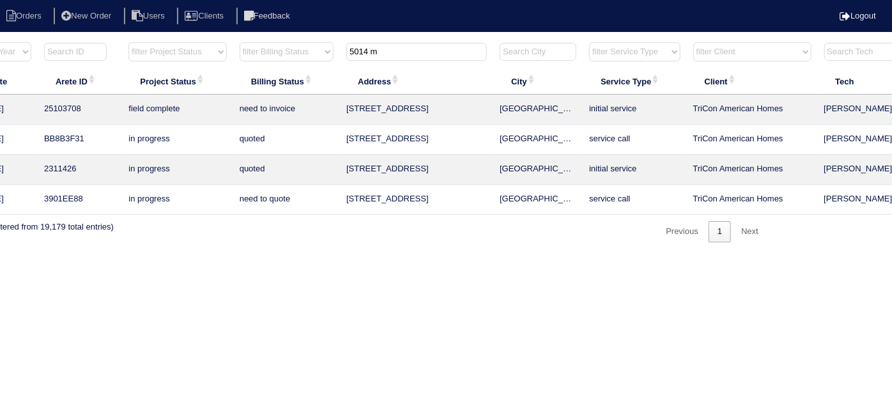
scroll to position [0, 222]
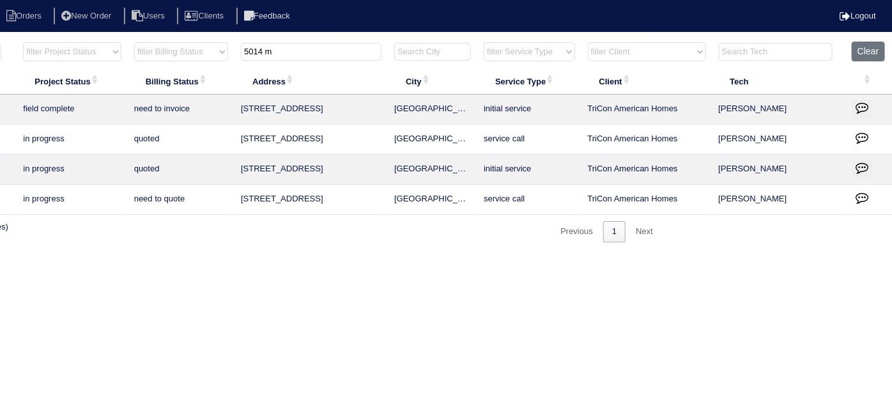
drag, startPoint x: 293, startPoint y: 60, endPoint x: 252, endPoint y: 56, distance: 41.8
click at [252, 56] on th "5014 m" at bounding box center [311, 55] width 153 height 26
drag, startPoint x: 289, startPoint y: 50, endPoint x: 0, endPoint y: 1, distance: 293.5
click at [0, 41] on body "Orders New Order Users Clients Feedback Logout Orders New Order Users Clients M…" at bounding box center [224, 141] width 892 height 201
type input "4758"
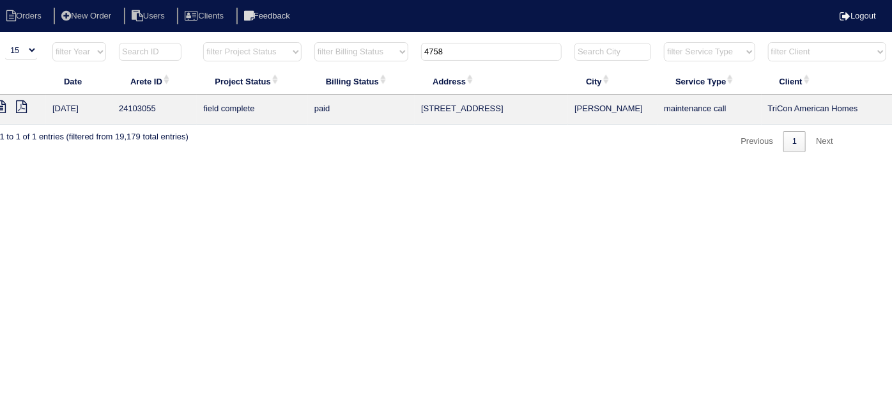
scroll to position [0, 0]
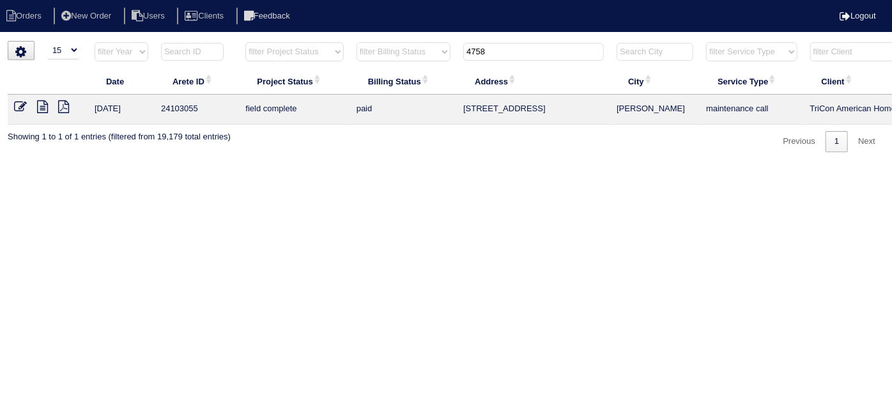
drag, startPoint x: 486, startPoint y: 49, endPoint x: 420, endPoint y: 45, distance: 65.3
click at [420, 45] on tr "filter Year -- Any Year -- 2025 2024 2023 2022 2021 2020 2019 filter Project St…" at bounding box center [561, 55] width 1107 height 26
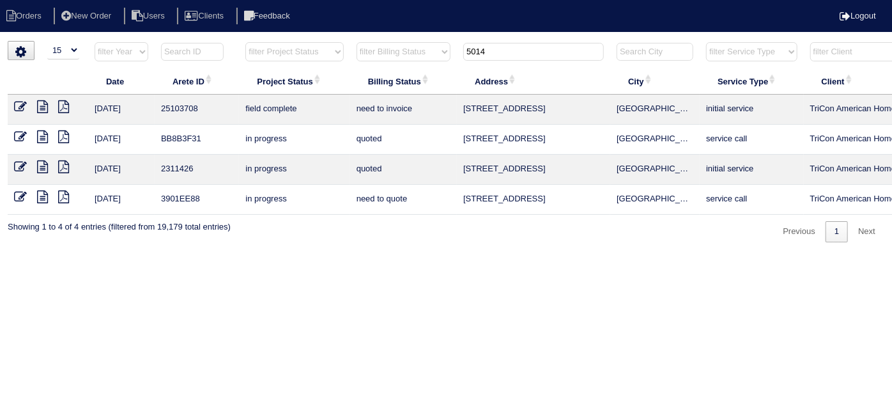
type input "5014"
click at [20, 104] on icon at bounding box center [20, 106] width 13 height 13
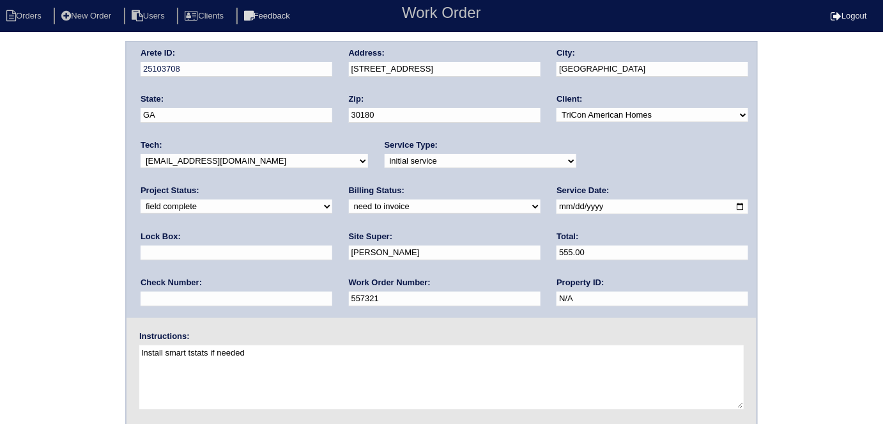
click at [58, 241] on div "Arete ID: 25103708 Address: [STREET_ADDRESS] City: [GEOGRAPHIC_DATA] State: [GE…" at bounding box center [441, 299] width 883 height 517
click at [66, 230] on div "Arete ID: 25103708 Address: [STREET_ADDRESS] City: [GEOGRAPHIC_DATA] State: [GE…" at bounding box center [441, 299] width 883 height 517
drag, startPoint x: 77, startPoint y: 286, endPoint x: 81, endPoint y: 314, distance: 28.3
click at [78, 291] on div "Arete ID: 25103708 Address: [STREET_ADDRESS] City: [GEOGRAPHIC_DATA] State: [GE…" at bounding box center [441, 299] width 883 height 517
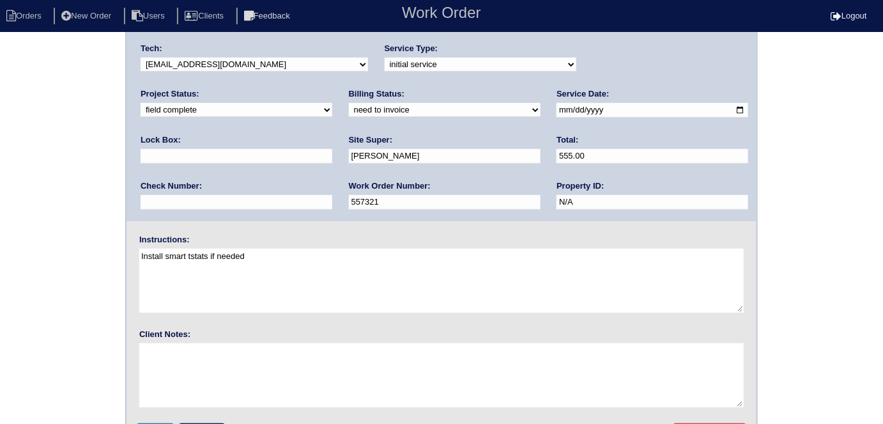
scroll to position [131, 0]
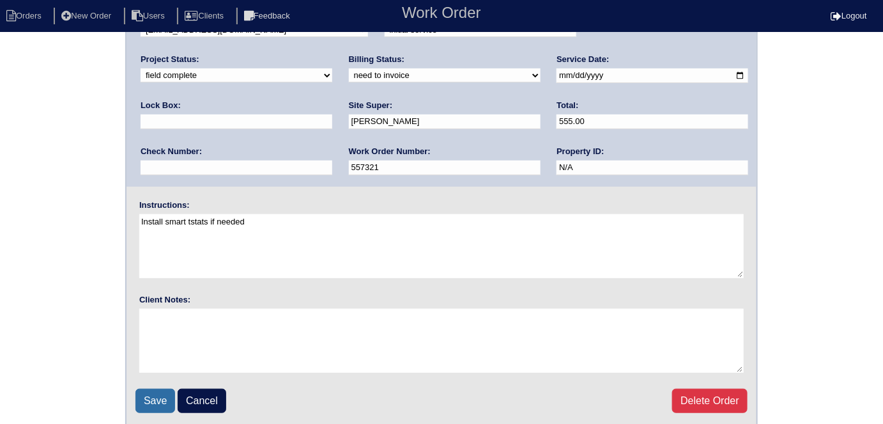
click at [150, 401] on input "Save" at bounding box center [155, 401] width 40 height 24
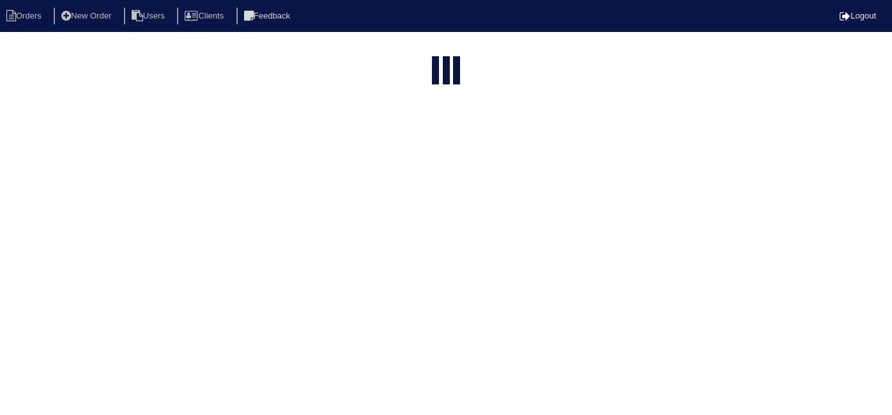
select select "15"
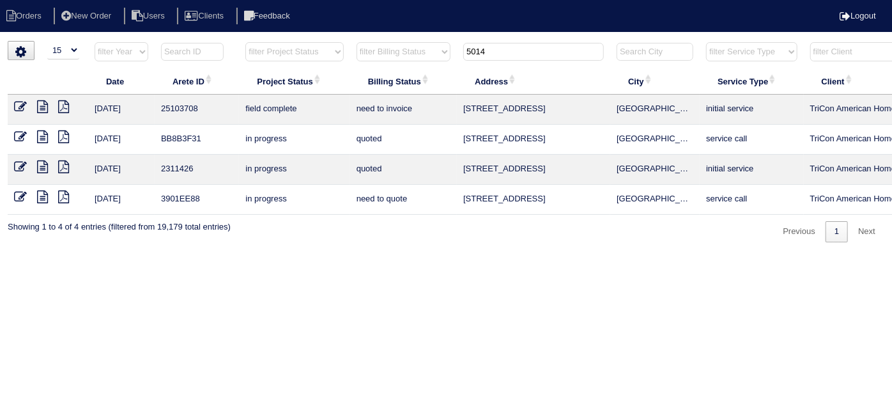
drag, startPoint x: 503, startPoint y: 55, endPoint x: 283, endPoint y: 31, distance: 221.2
click at [284, 41] on body "Orders New Order Users Clients Feedback Logout Orders New Order Users Clients M…" at bounding box center [446, 141] width 892 height 201
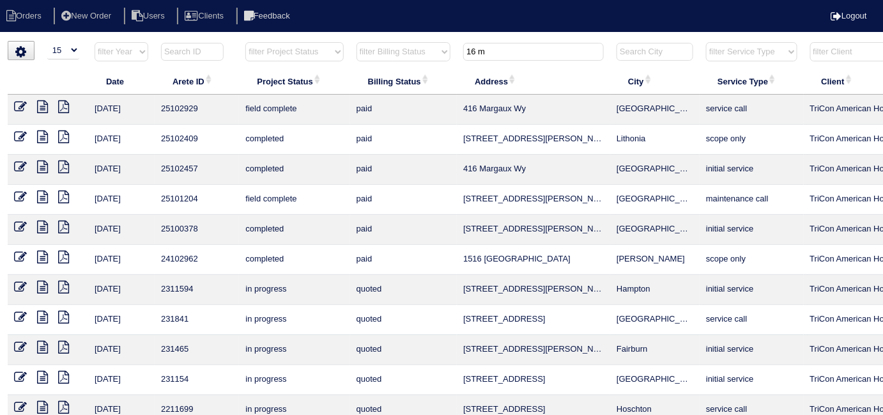
drag, startPoint x: 490, startPoint y: 53, endPoint x: 325, endPoint y: 35, distance: 165.9
click at [327, 38] on html "Orders New Order Users Clients Feedback Logout Orders New Order Users Clients M…" at bounding box center [441, 292] width 883 height 585
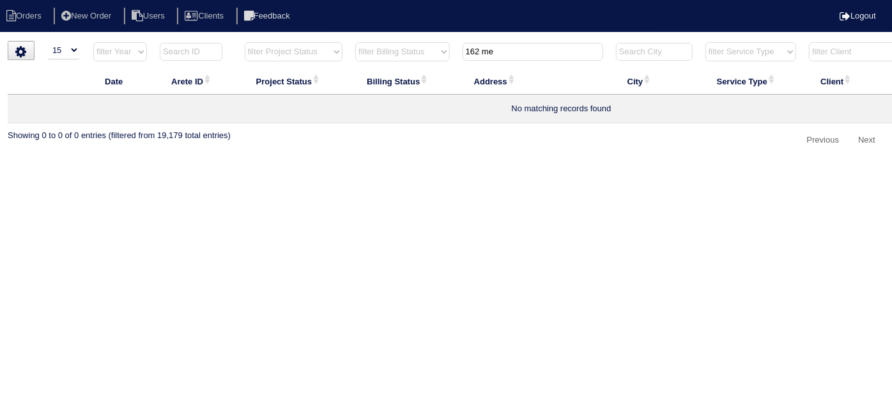
type input "162 me"
click at [96, 14] on li "New Order" at bounding box center [88, 16] width 68 height 17
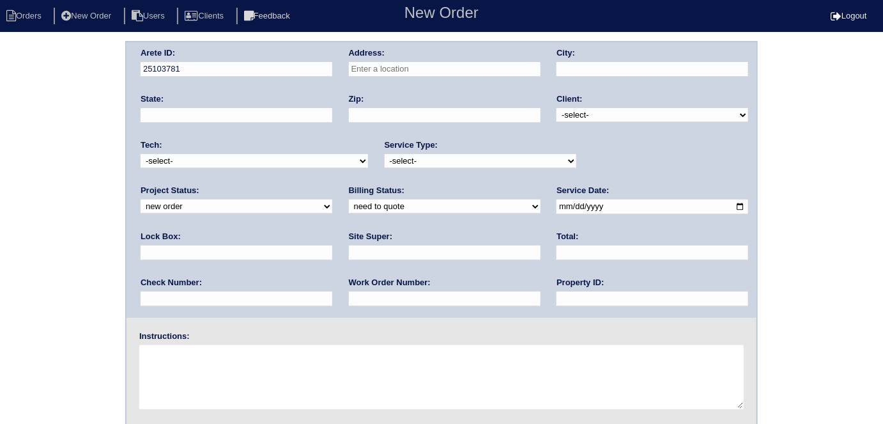
click at [454, 72] on input "text" at bounding box center [445, 69] width 192 height 15
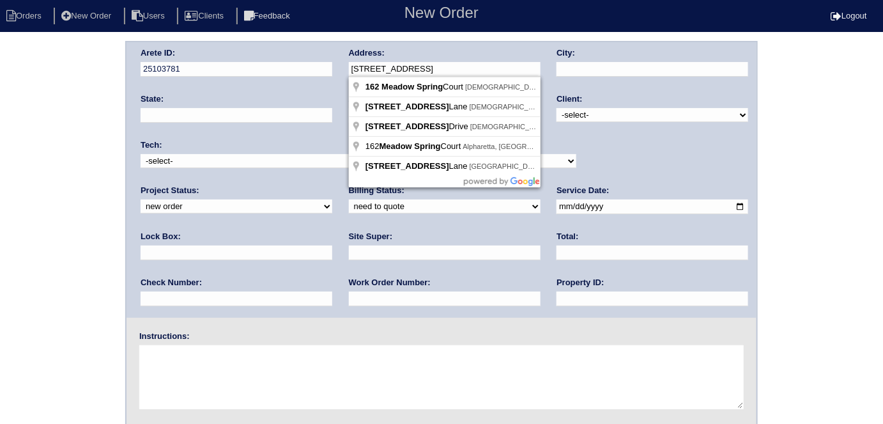
type input "[STREET_ADDRESS]"
type input "[DEMOGRAPHIC_DATA]"
type input "GA"
type input "30179"
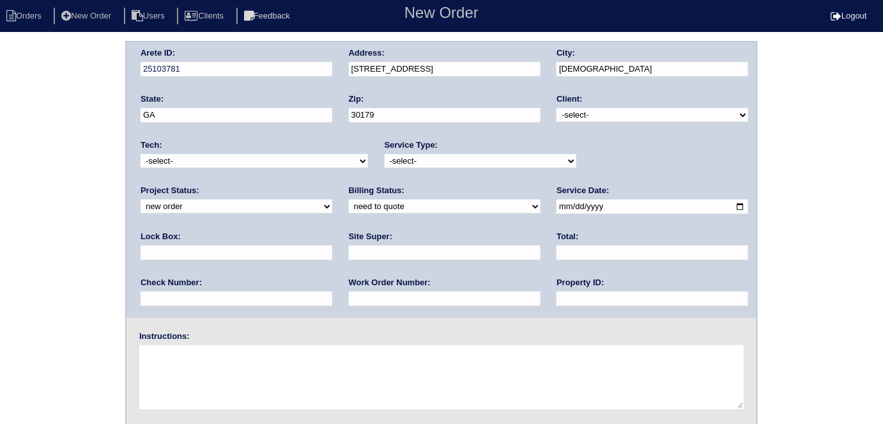
click at [575, 112] on select "-select- TriCon American Homes American Homes 4 Rent First Key Homes Zillow The…" at bounding box center [653, 115] width 192 height 14
select select "1"
click at [557, 108] on select "-select- TriCon American Homes American Homes 4 Rent First Key Homes Zillow The…" at bounding box center [653, 115] width 192 height 14
click at [434, 160] on select "-select- initial service basic service maintenance call replacement scope servi…" at bounding box center [481, 161] width 192 height 14
select select "maintenance call"
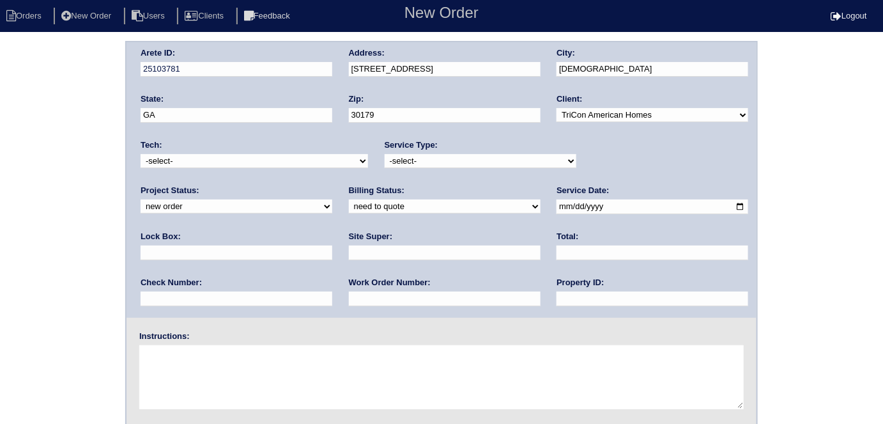
click at [385, 154] on select "-select- initial service basic service maintenance call replacement scope servi…" at bounding box center [481, 161] width 192 height 14
click at [332, 245] on input "text" at bounding box center [237, 252] width 192 height 15
type input "N/A"
click at [557, 207] on input "date" at bounding box center [653, 206] width 192 height 15
type input "2025-10-13"
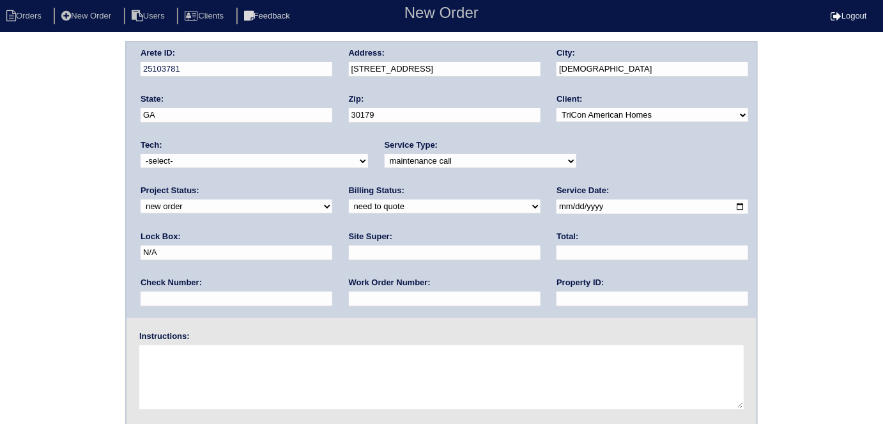
drag, startPoint x: 389, startPoint y: 302, endPoint x: 397, endPoint y: 290, distance: 14.6
click at [557, 302] on input "text" at bounding box center [653, 298] width 192 height 15
type input "N/A"
click at [349, 300] on input "text" at bounding box center [445, 298] width 192 height 15
type input "522045"
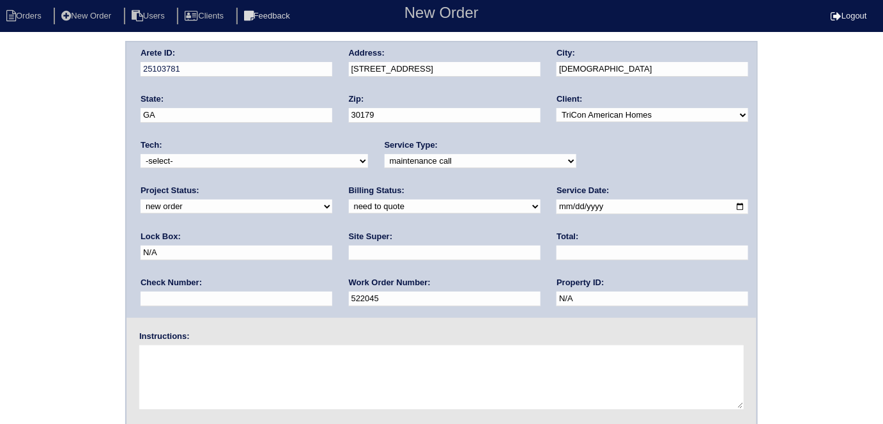
click at [349, 247] on input "text" at bounding box center [445, 252] width 192 height 15
type input "atl market vendor (Shadee Livingston)"
click at [206, 369] on textarea at bounding box center [441, 377] width 605 height 64
click at [301, 382] on textarea at bounding box center [441, 377] width 605 height 64
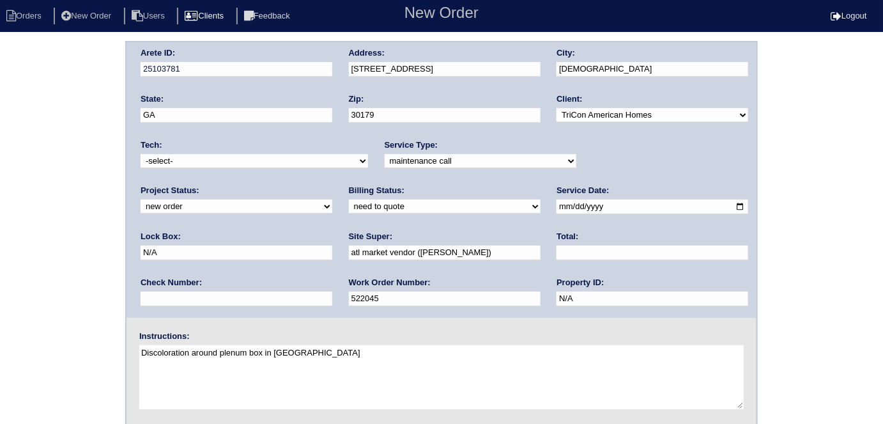
type textarea "Discoloration around plenum box in attic"
click at [27, 243] on div "Arete ID: 25103781 Address: 162 Meadow Spring Ct City: Temple State: GA Zip: 30…" at bounding box center [441, 299] width 883 height 517
drag, startPoint x: 348, startPoint y: 348, endPoint x: 95, endPoint y: 334, distance: 253.4
click at [95, 334] on div "Arete ID: 25103781 Address: 162 Meadow Spring Ct City: Temple State: GA Zip: 30…" at bounding box center [441, 299] width 883 height 517
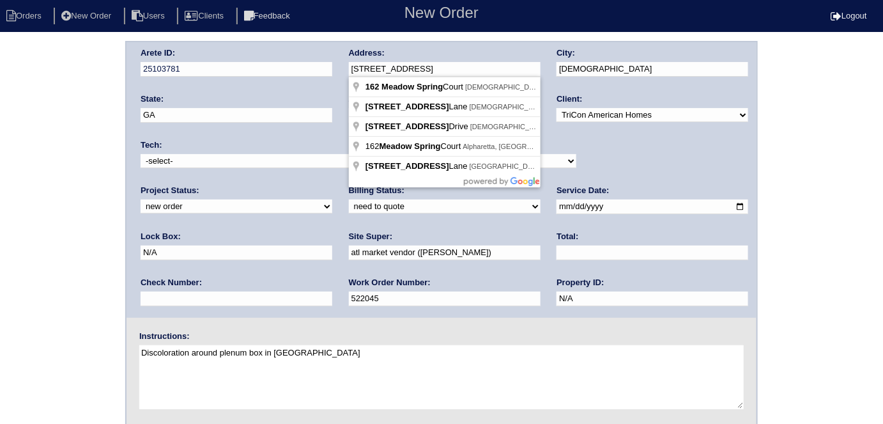
drag, startPoint x: 489, startPoint y: 67, endPoint x: 293, endPoint y: 81, distance: 196.7
click at [293, 81] on div "Arete ID: 25103781 Address: 162 Meadow Spring Ct City: Temple State: GA Zip: 30…" at bounding box center [442, 179] width 630 height 275
click at [58, 162] on div "Arete ID: 25103781 Address: 162 Meadow Spring Ct City: Temple State: GA Zip: 30…" at bounding box center [441, 299] width 883 height 517
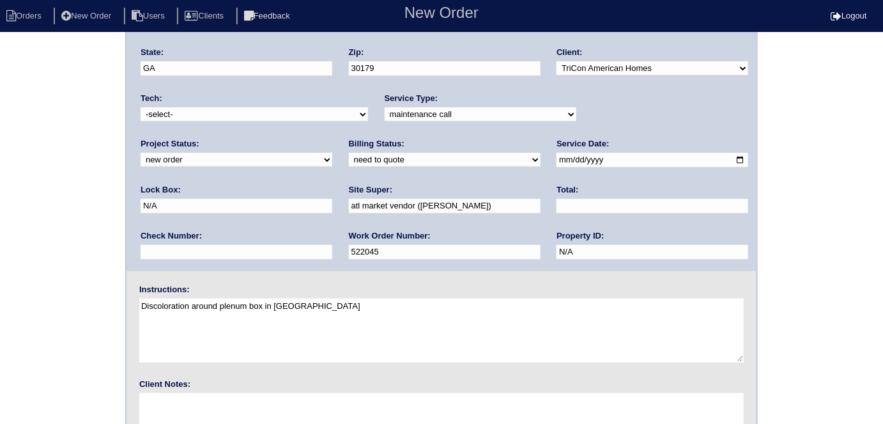
scroll to position [131, 0]
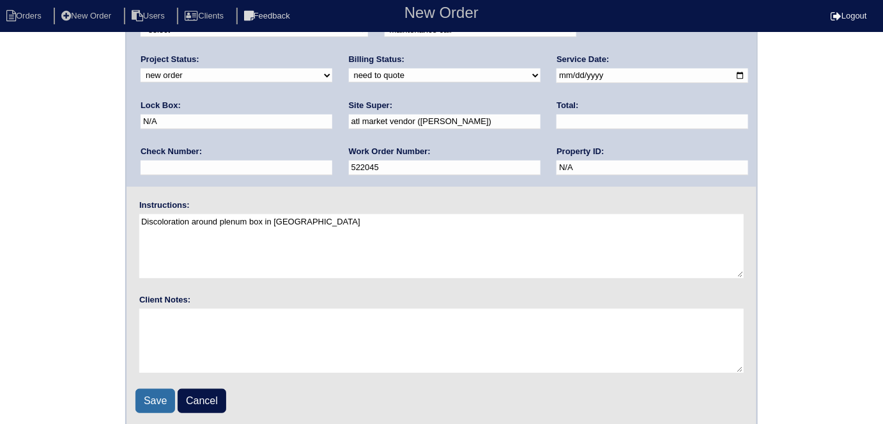
click at [165, 396] on input "Save" at bounding box center [155, 401] width 40 height 24
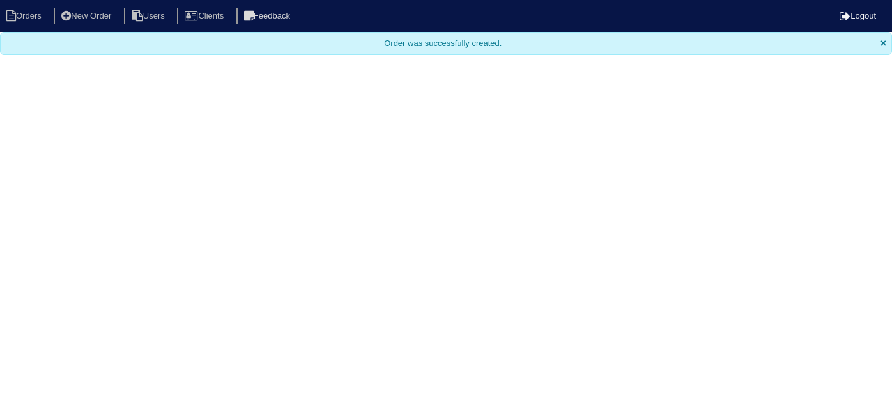
select select "15"
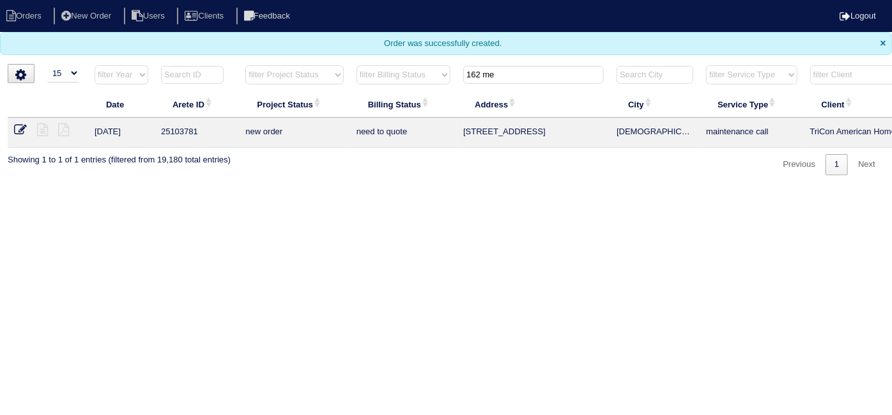
drag, startPoint x: 523, startPoint y: 73, endPoint x: 256, endPoint y: 56, distance: 268.3
click at [259, 59] on body "Orders New Order Users Clients Feedback Logout Orders New Order Users Clients M…" at bounding box center [446, 87] width 892 height 175
